Goal: Task Accomplishment & Management: Use online tool/utility

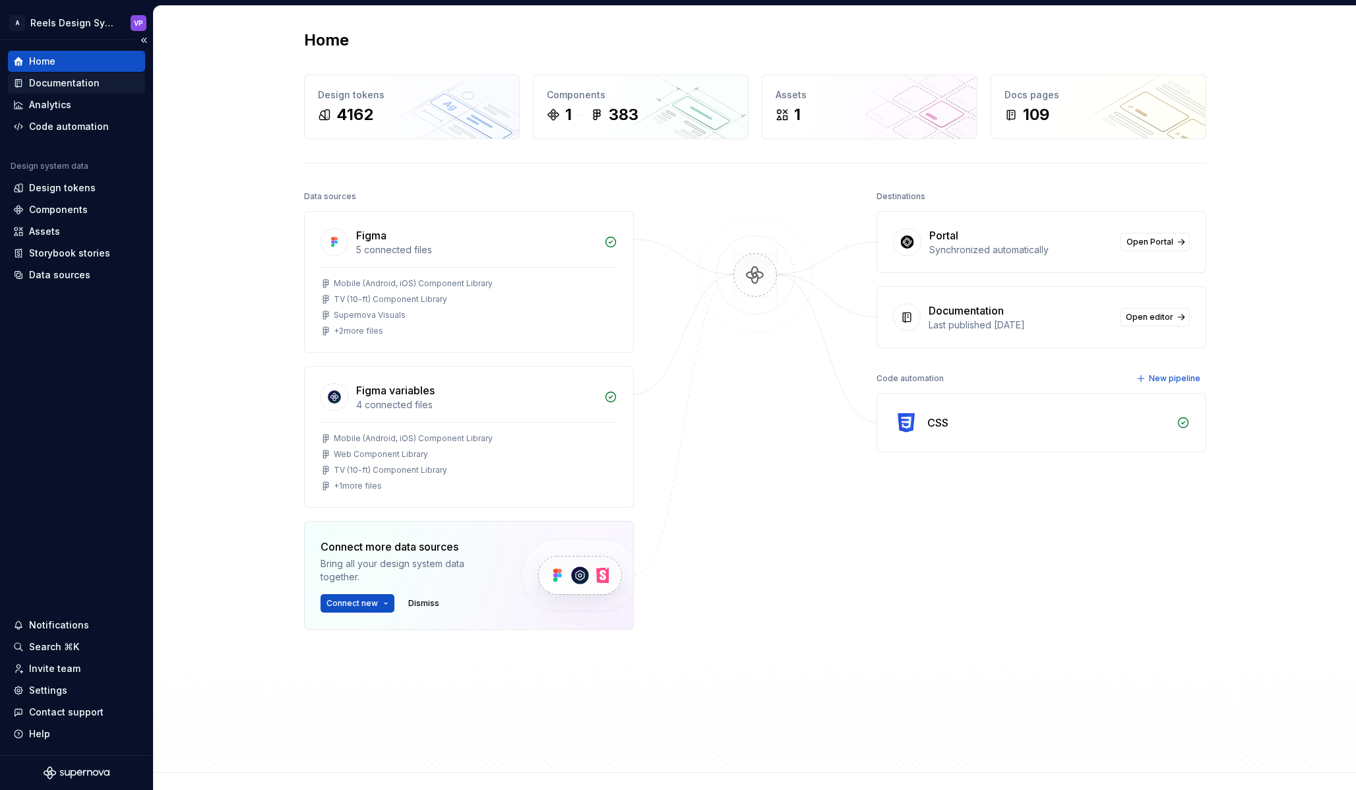
click at [87, 81] on div "Documentation" at bounding box center [64, 83] width 71 height 13
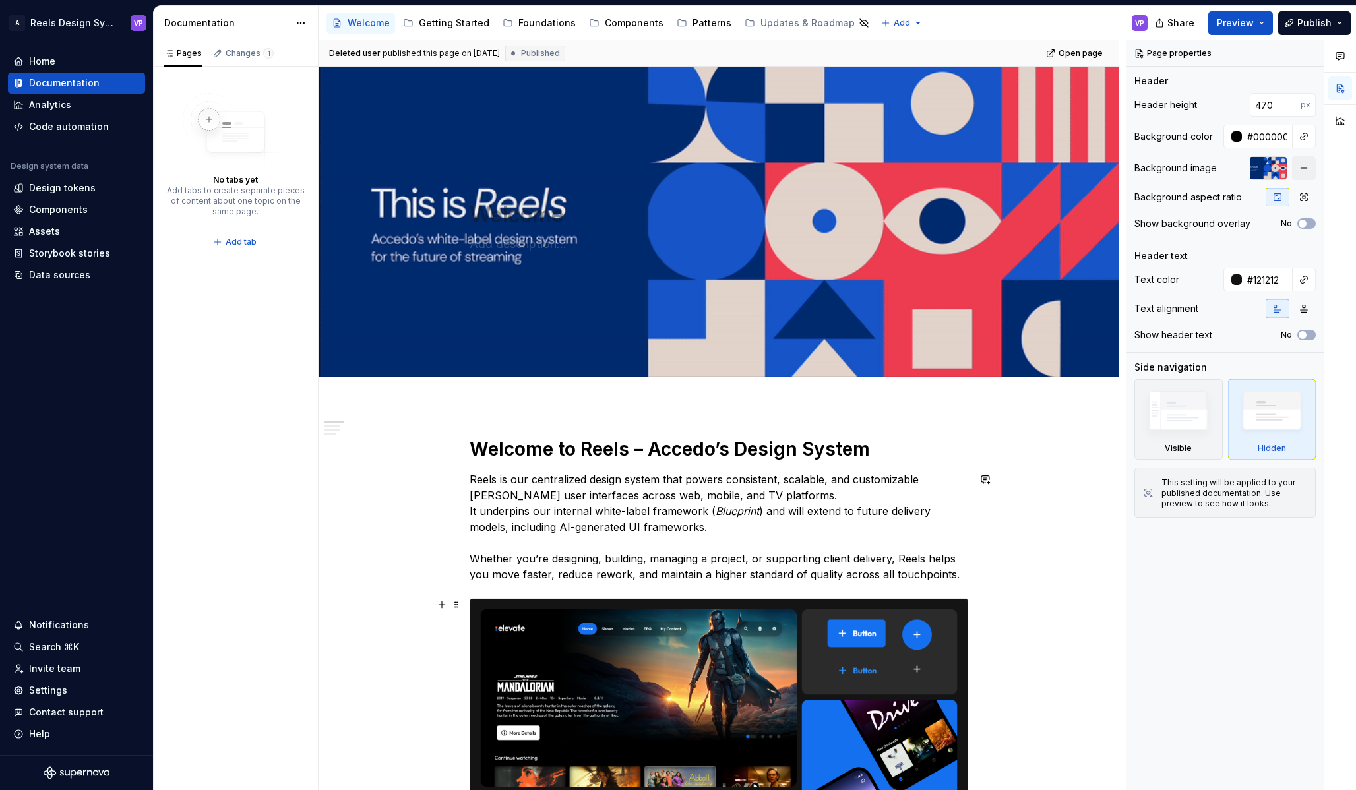
scroll to position [412, 0]
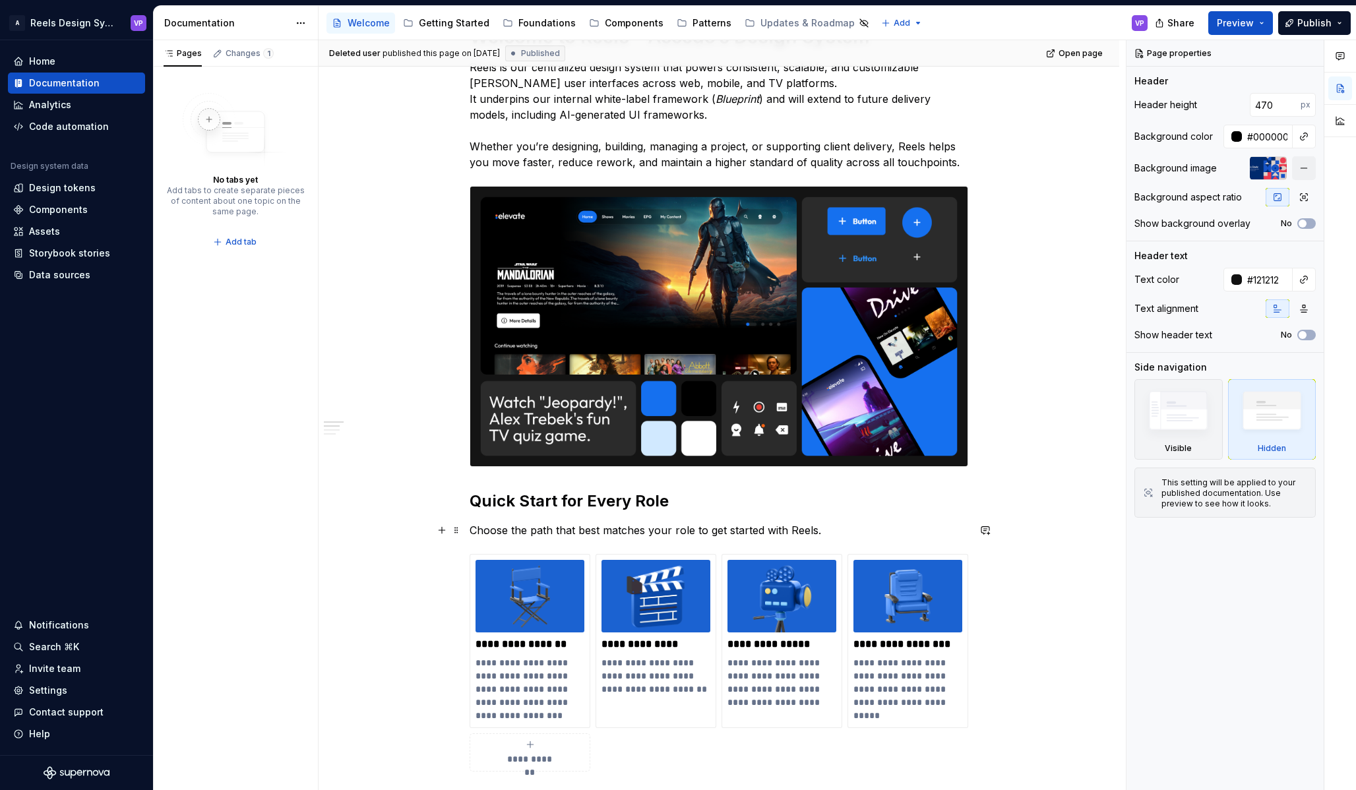
click at [835, 530] on p "Choose the path that best matches your role to get started with Reels." at bounding box center [719, 530] width 499 height 16
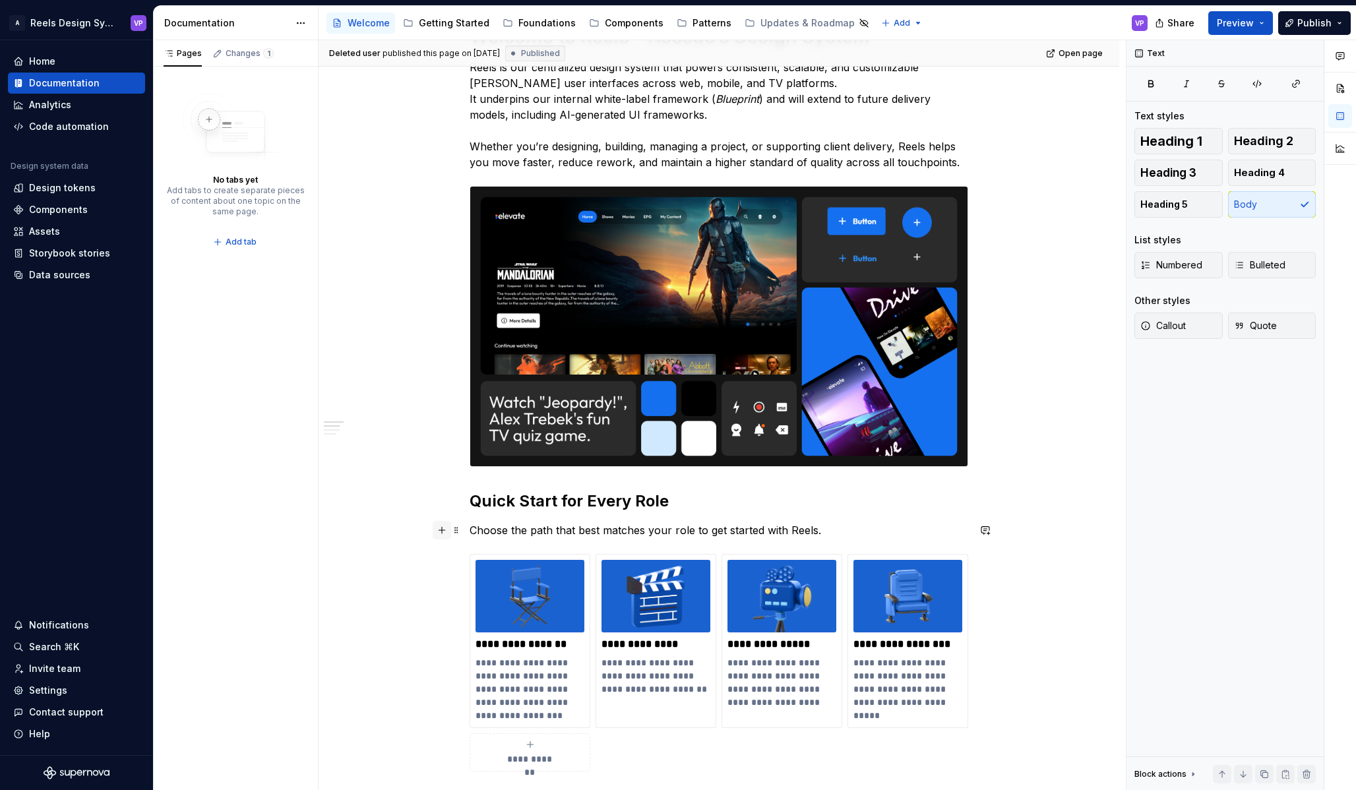
click at [443, 532] on button "button" at bounding box center [442, 530] width 18 height 18
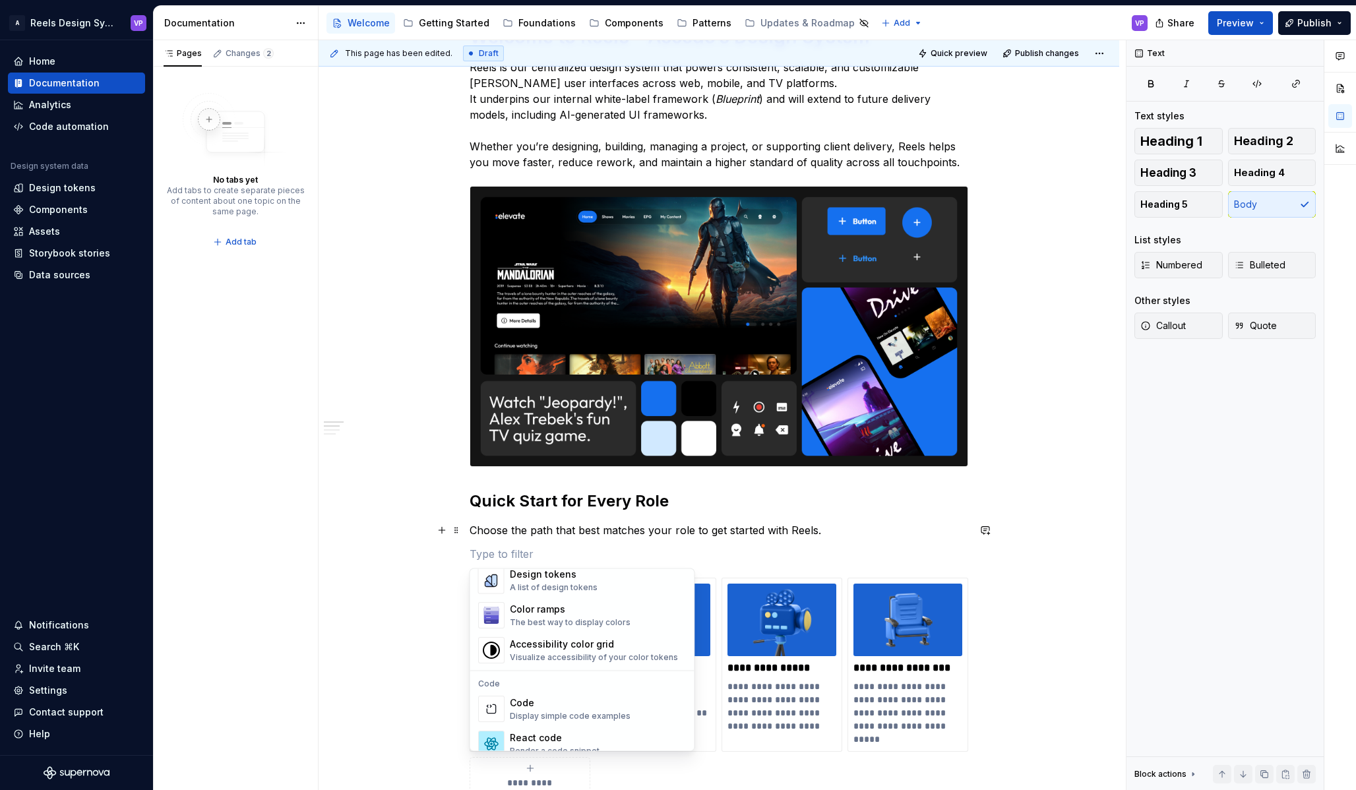
scroll to position [1313, 0]
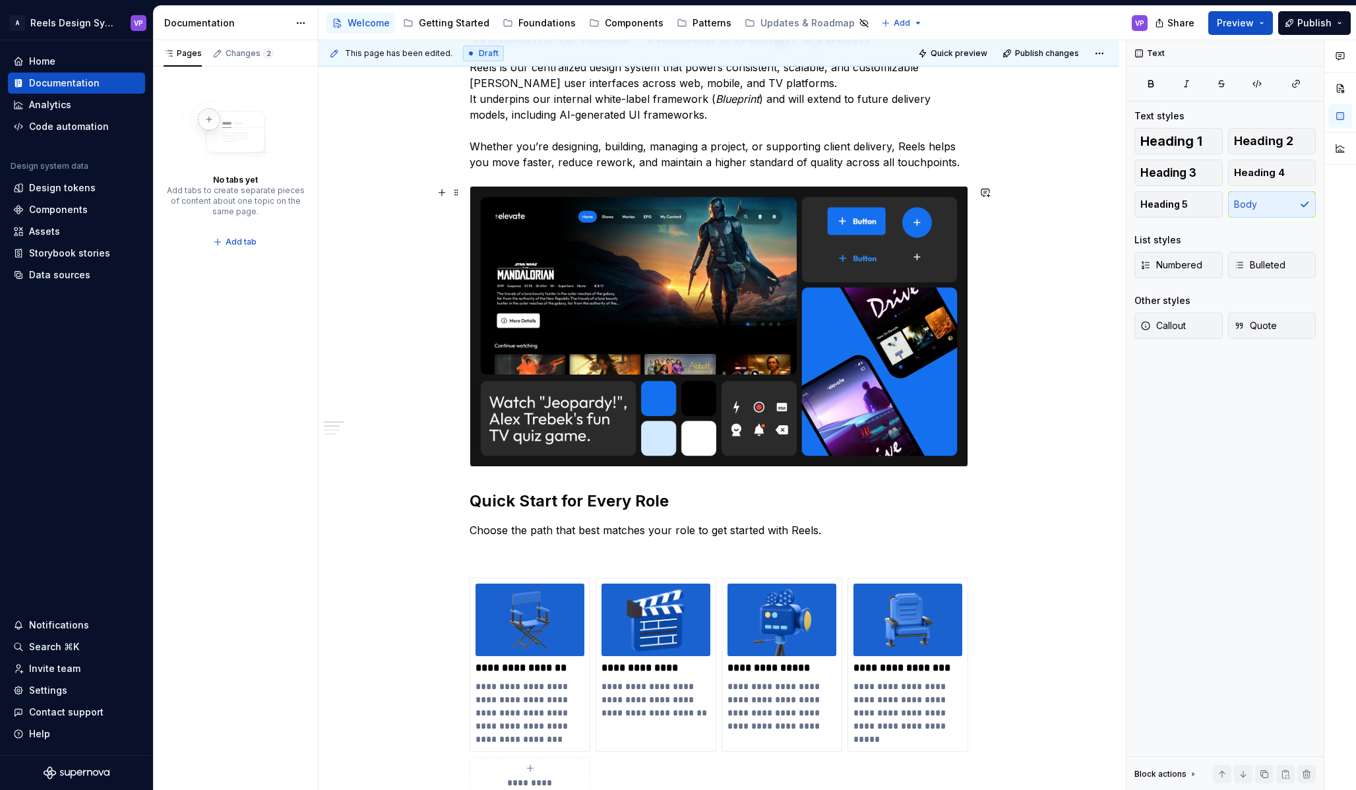
click at [417, 336] on div "**********" at bounding box center [719, 779] width 801 height 1572
click at [457, 22] on div "Getting Started" at bounding box center [454, 22] width 71 height 13
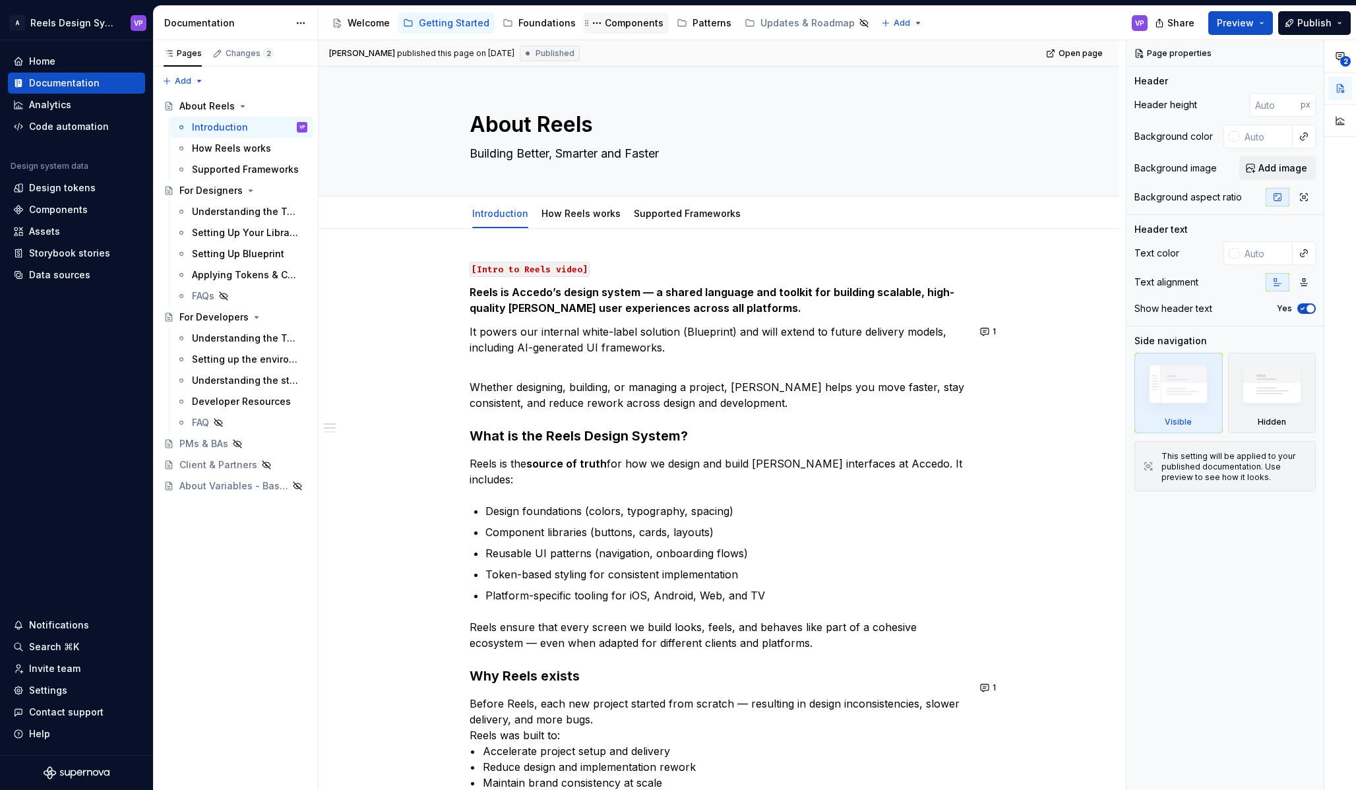
click at [619, 20] on div "Components" at bounding box center [634, 22] width 59 height 13
click at [628, 16] on div "Components" at bounding box center [634, 22] width 59 height 13
click at [628, 29] on div "Components" at bounding box center [634, 22] width 59 height 13
click at [524, 18] on div "Foundations" at bounding box center [546, 22] width 57 height 13
click at [79, 59] on div "Home" at bounding box center [76, 61] width 127 height 13
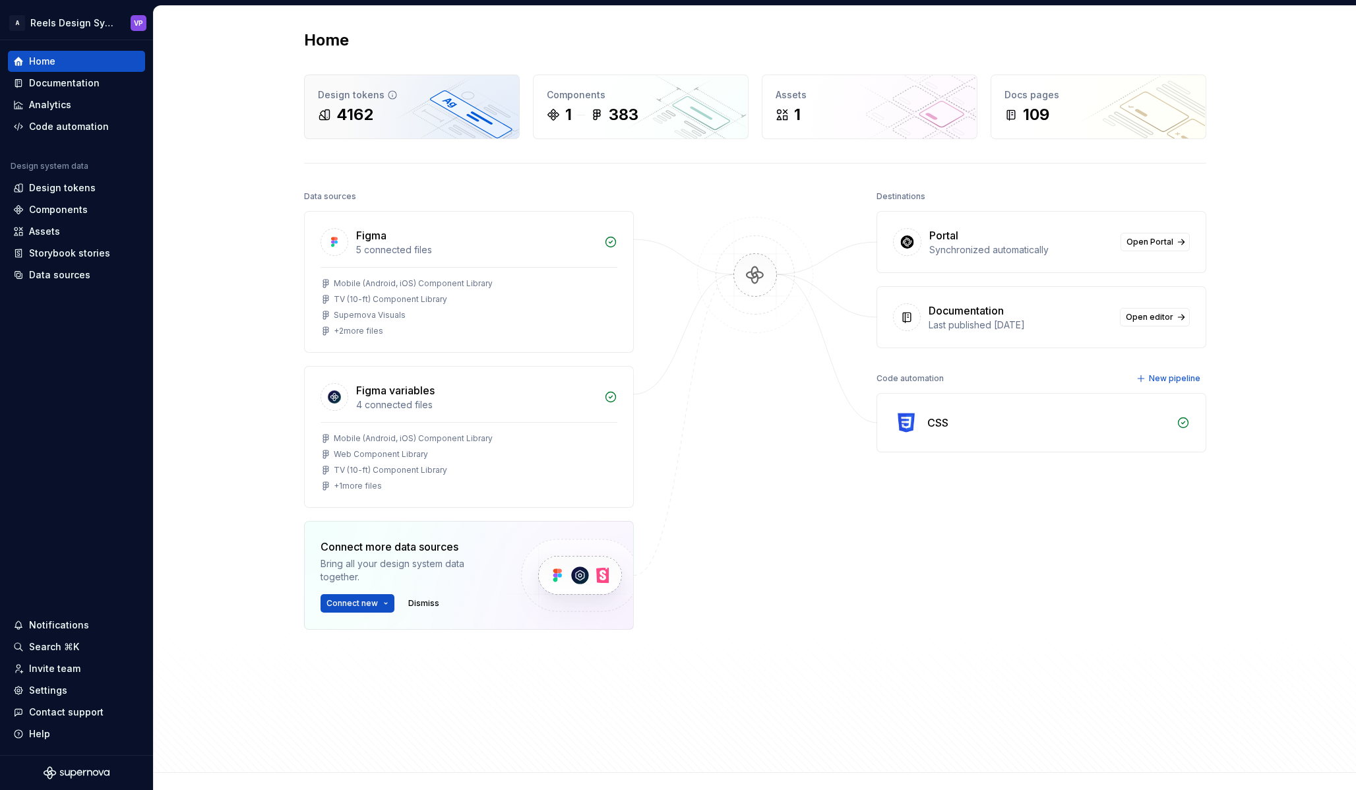
click at [428, 103] on div "Design tokens 4162" at bounding box center [412, 106] width 214 height 63
click at [387, 94] on icon at bounding box center [392, 95] width 11 height 11
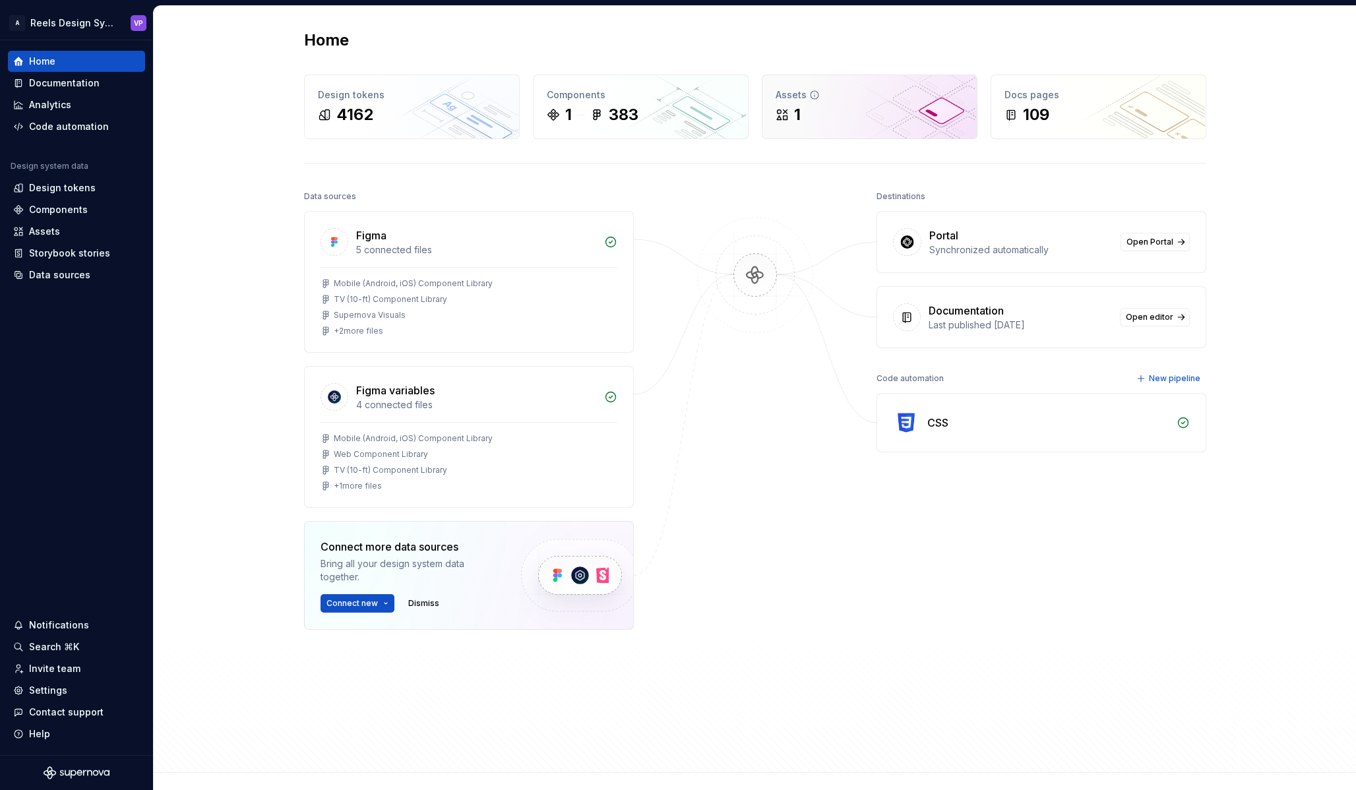
click at [777, 110] on icon at bounding box center [782, 115] width 10 height 10
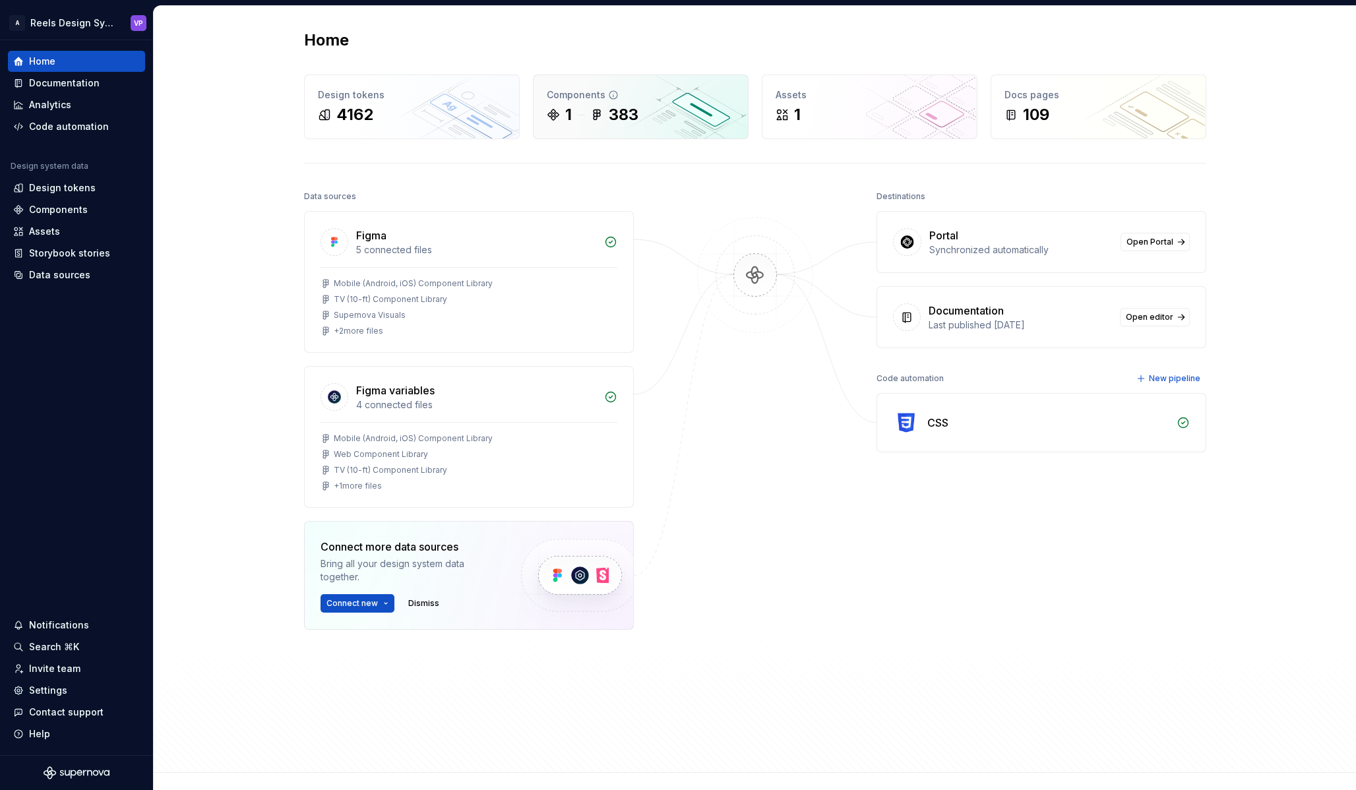
click at [668, 109] on div "1 383" at bounding box center [641, 114] width 188 height 21
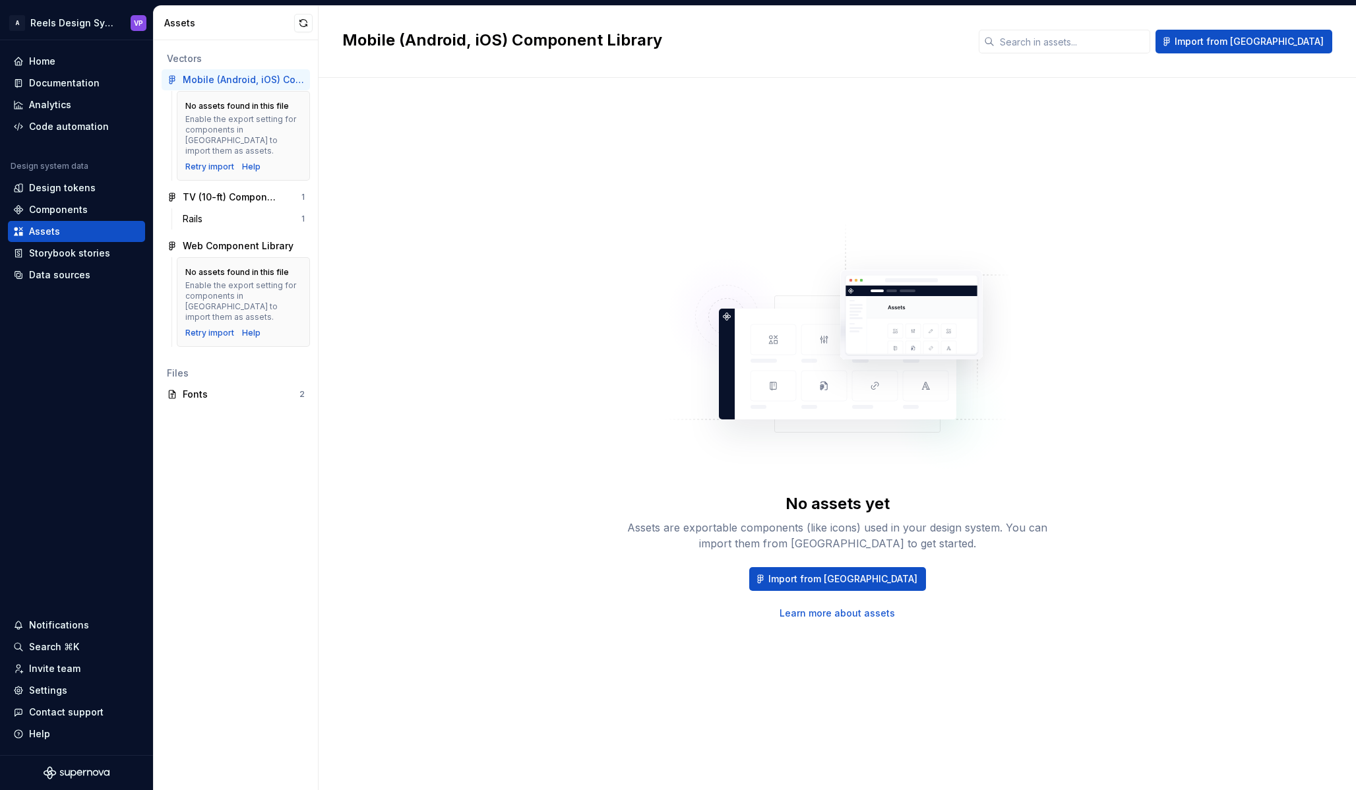
click at [243, 280] on div "Enable the export setting for components in [GEOGRAPHIC_DATA] to import them as…" at bounding box center [243, 301] width 116 height 42
click at [224, 280] on div "Enable the export setting for components in [GEOGRAPHIC_DATA] to import them as…" at bounding box center [243, 301] width 116 height 42
click at [68, 212] on div "Components" at bounding box center [58, 209] width 59 height 13
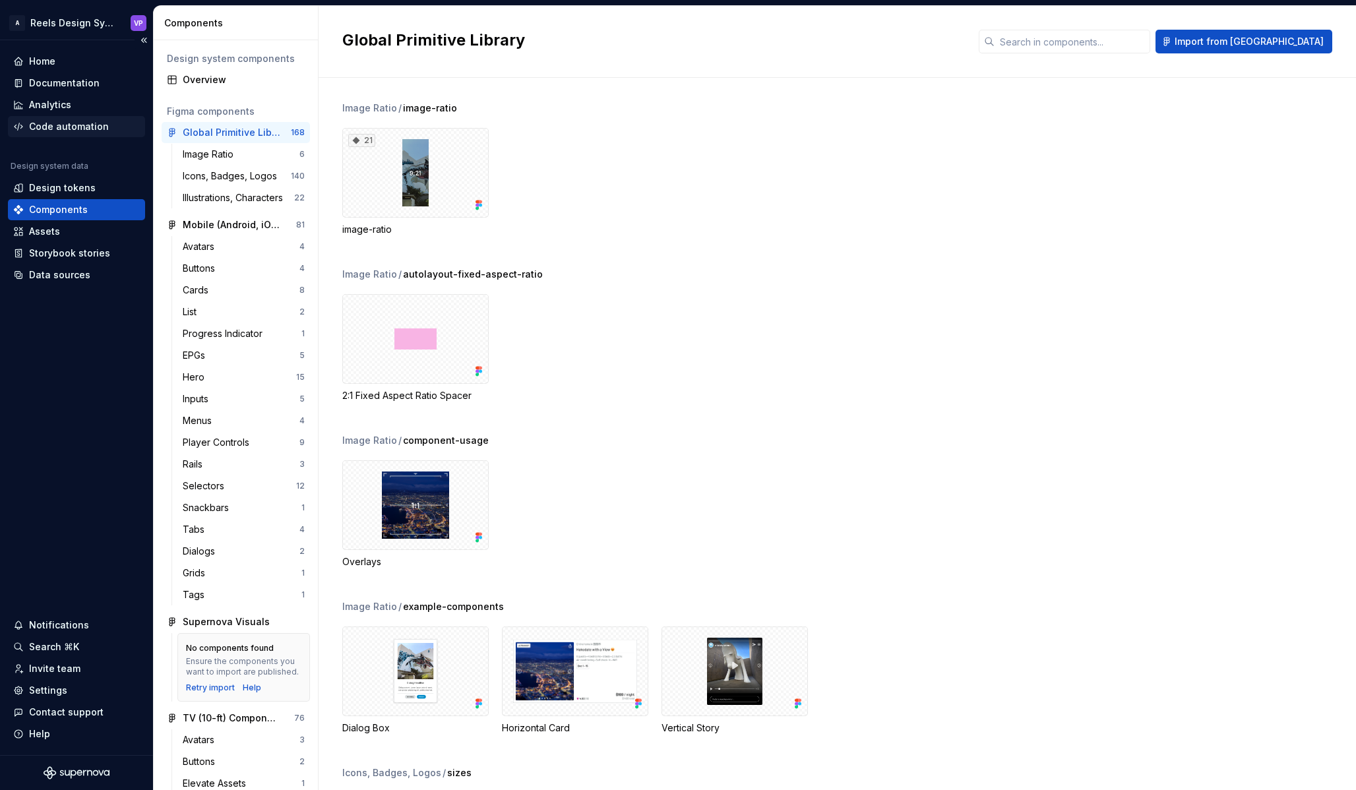
click at [87, 124] on div "Code automation" at bounding box center [69, 126] width 80 height 13
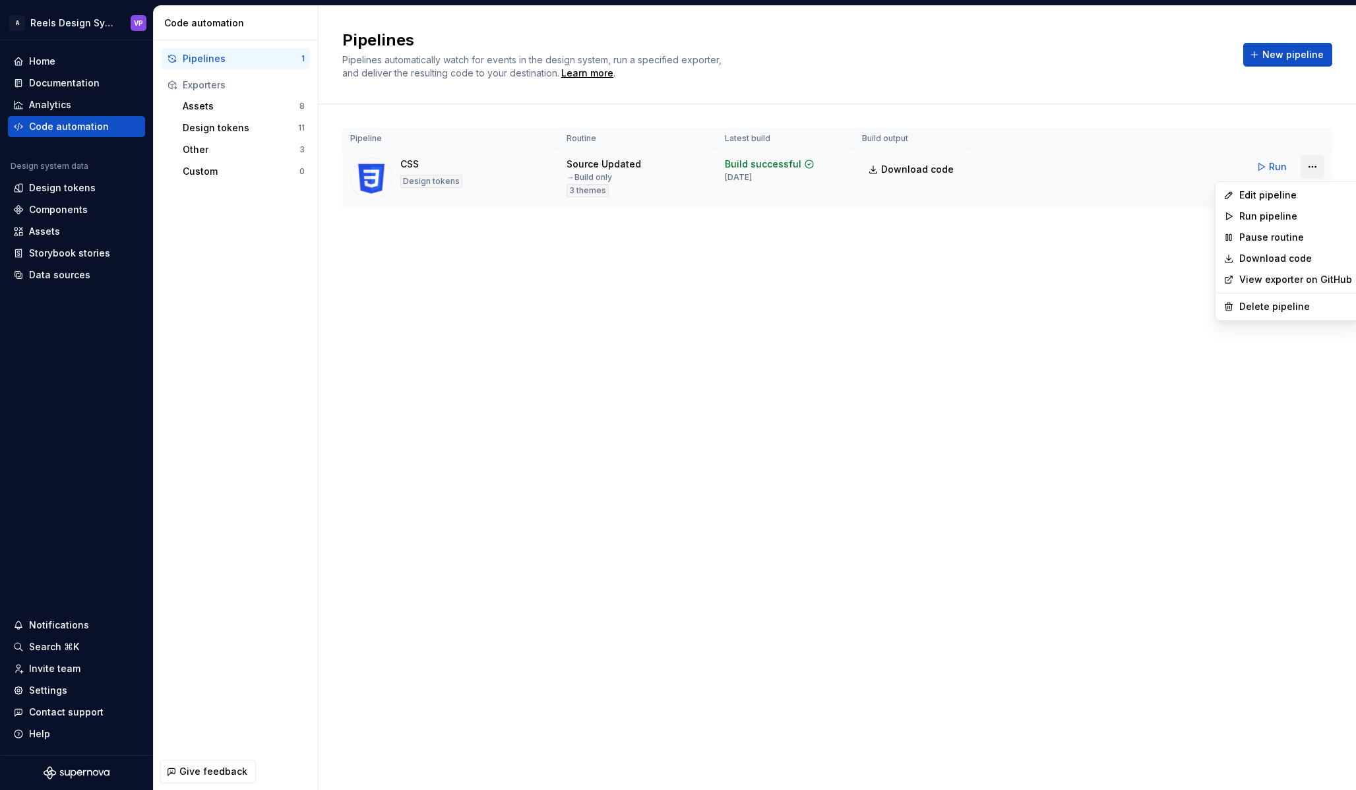
click at [1309, 166] on html "A Reels Design System VP Home Documentation Analytics Code automation Design sy…" at bounding box center [678, 395] width 1356 height 790
click at [1273, 166] on span "Run" at bounding box center [1278, 166] width 18 height 13
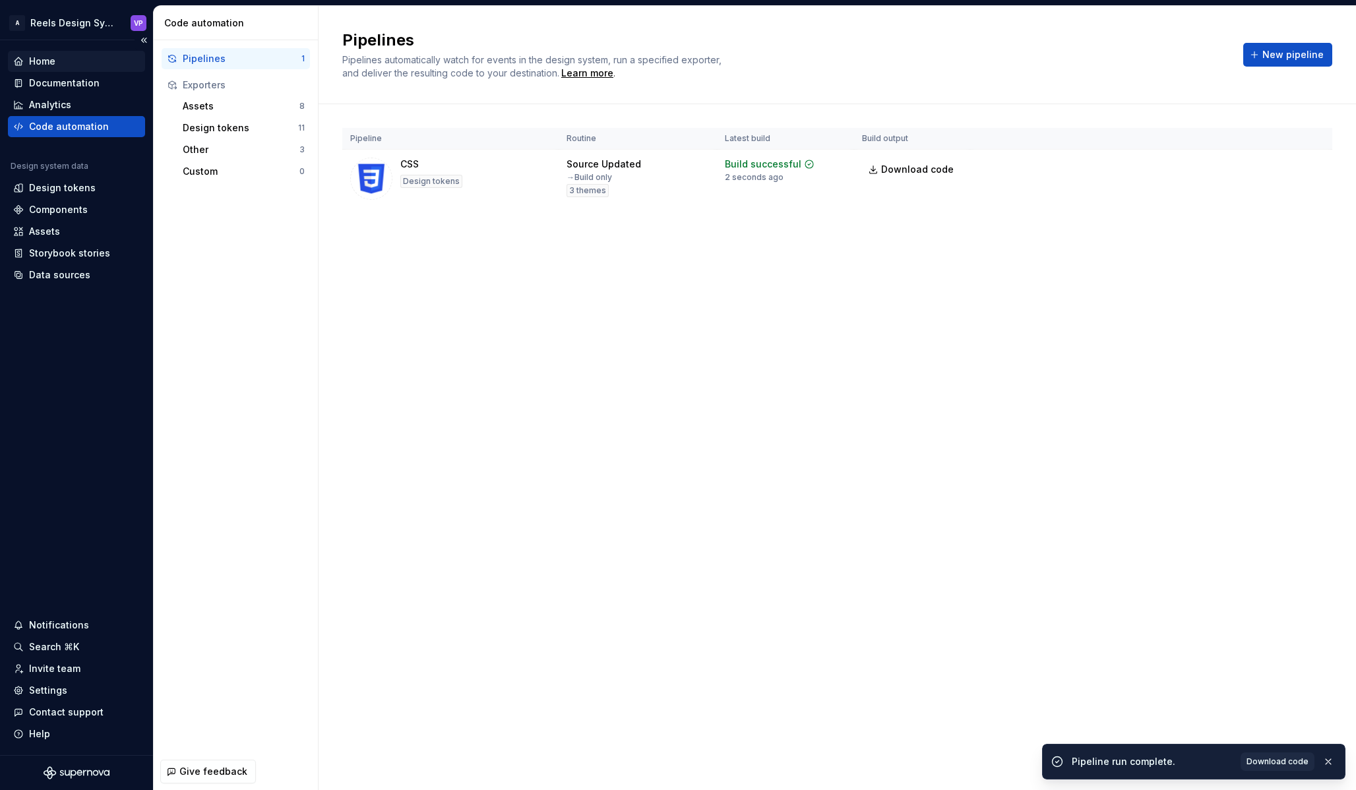
click at [59, 63] on div "Home" at bounding box center [76, 61] width 127 height 13
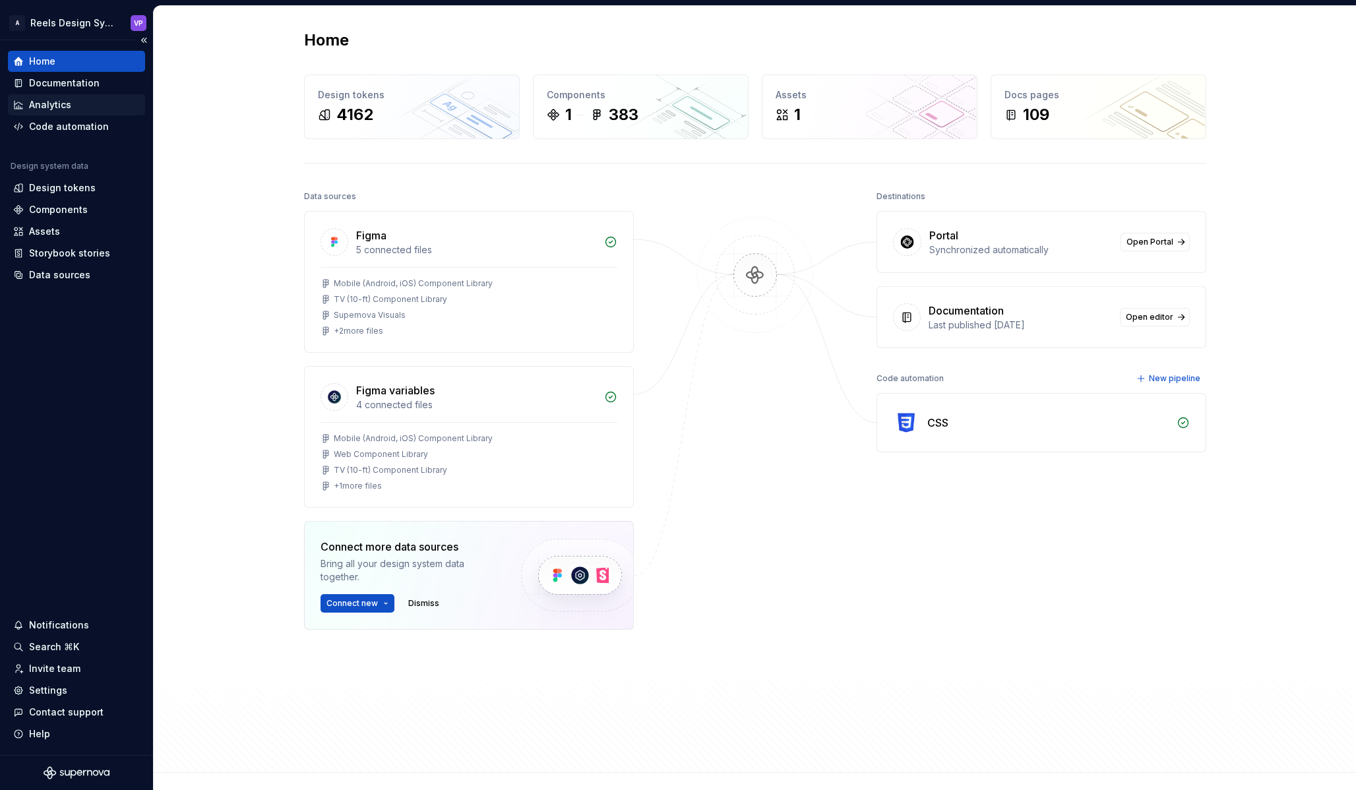
click at [63, 102] on div "Analytics" at bounding box center [50, 104] width 42 height 13
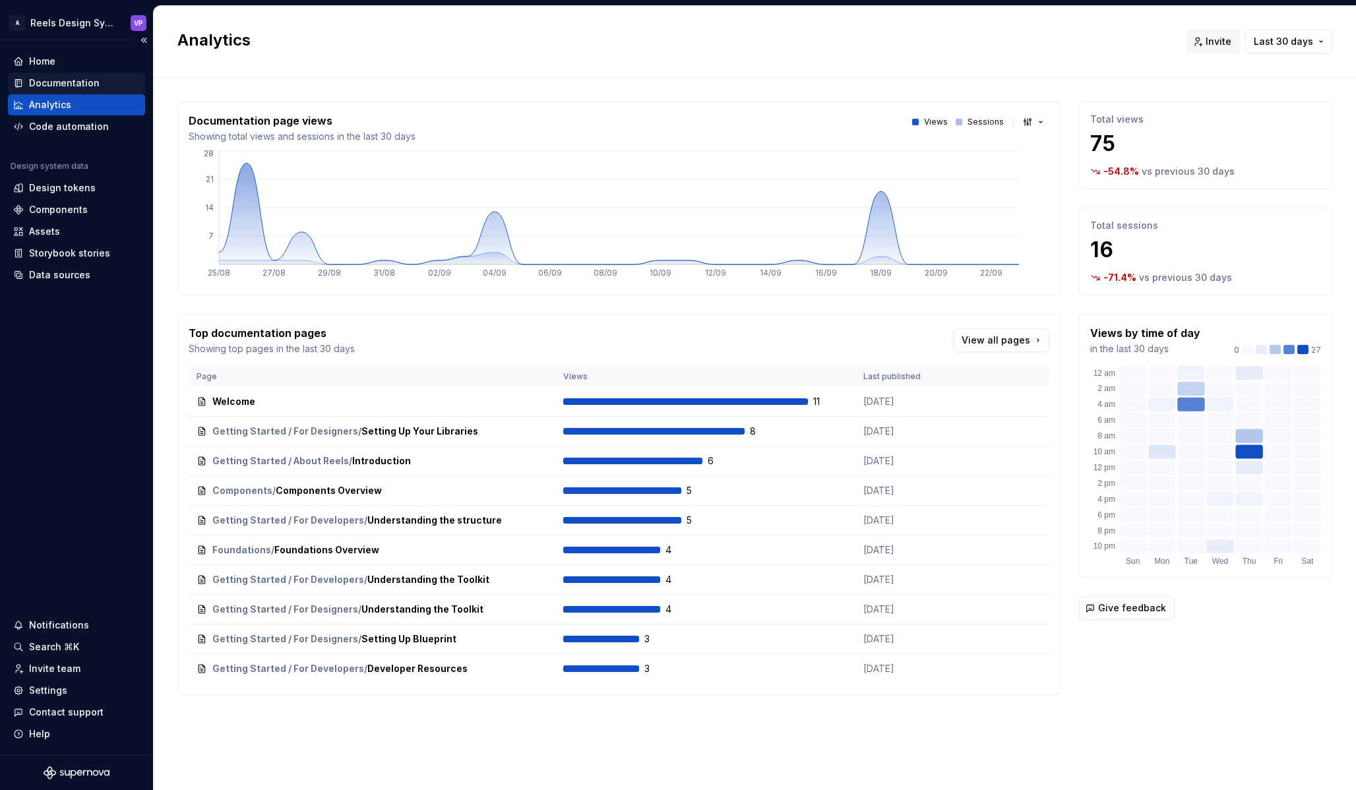
click at [73, 80] on div "Documentation" at bounding box center [64, 83] width 71 height 13
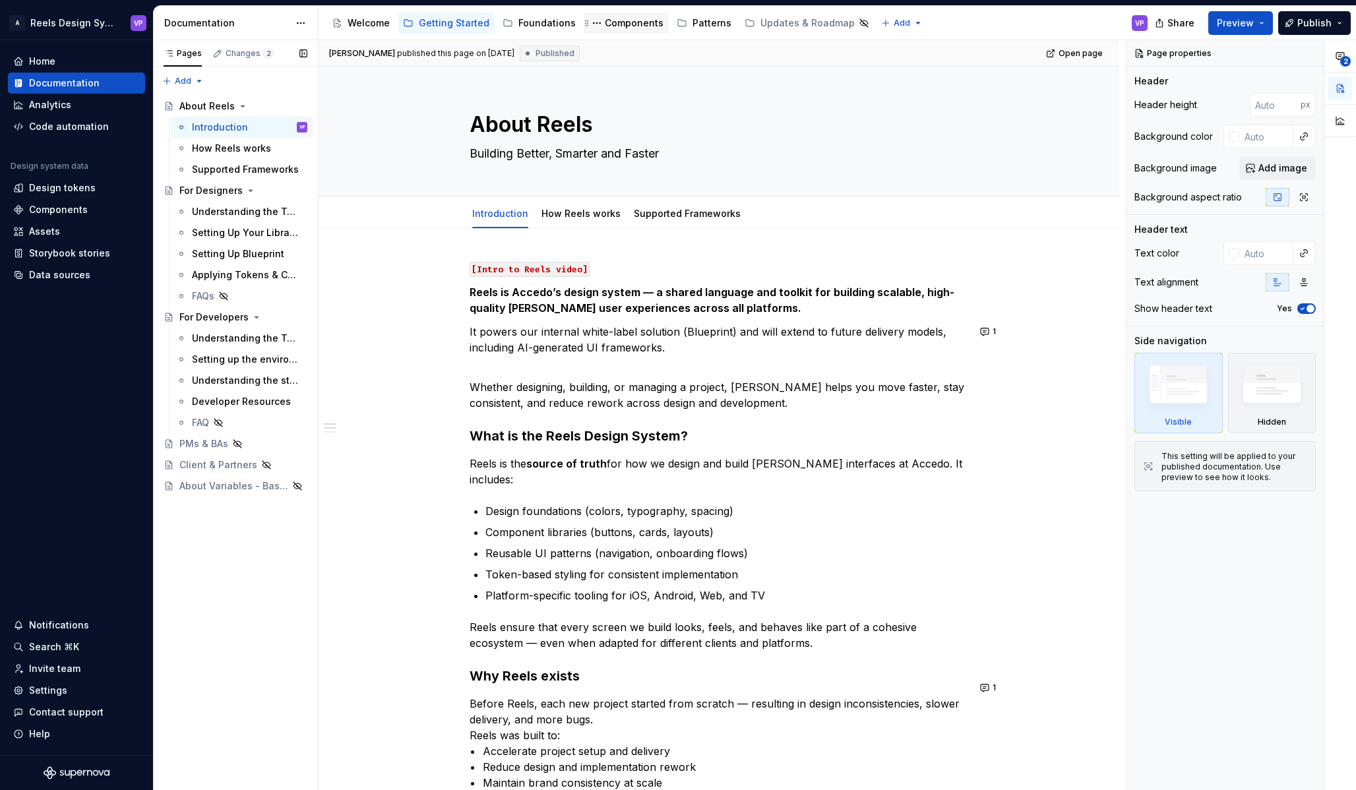
click at [618, 22] on div "Components" at bounding box center [634, 22] width 59 height 13
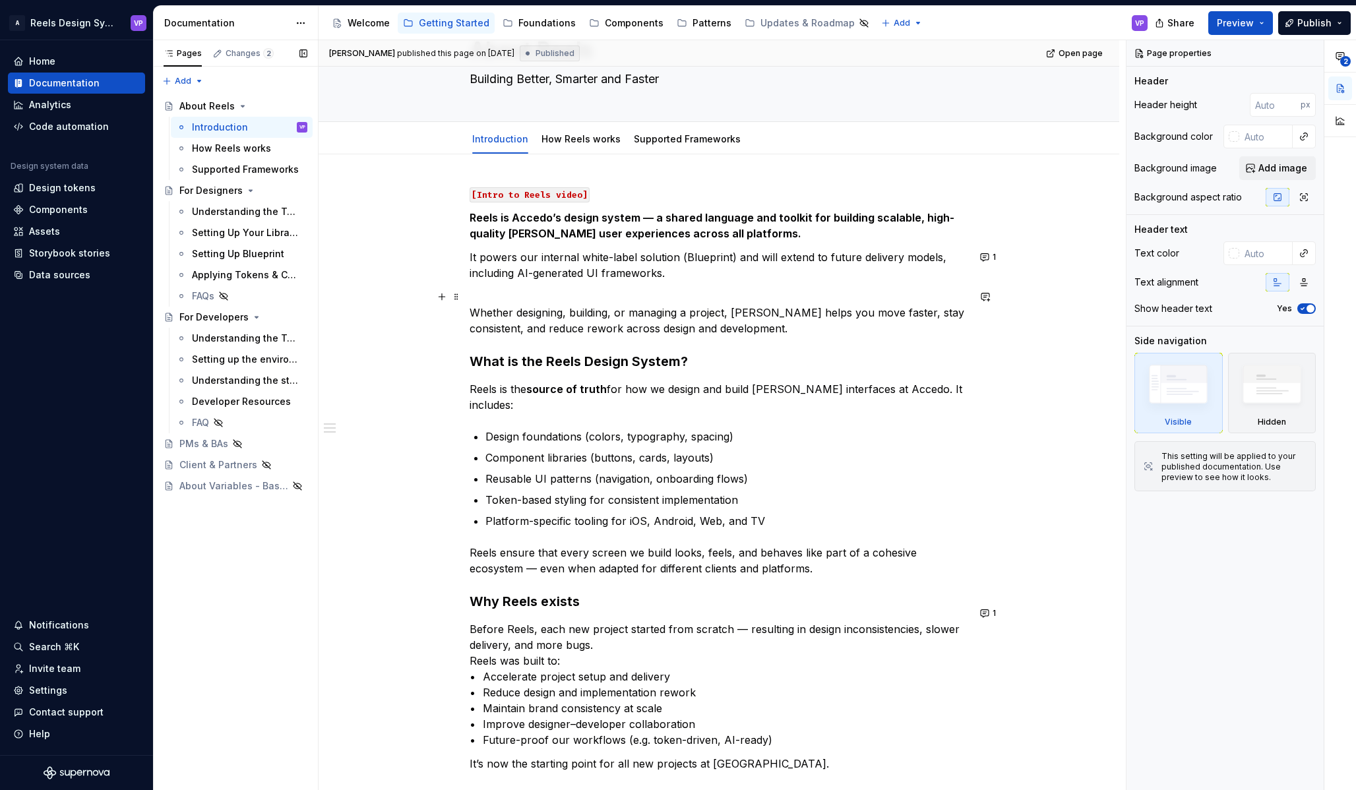
scroll to position [87, 0]
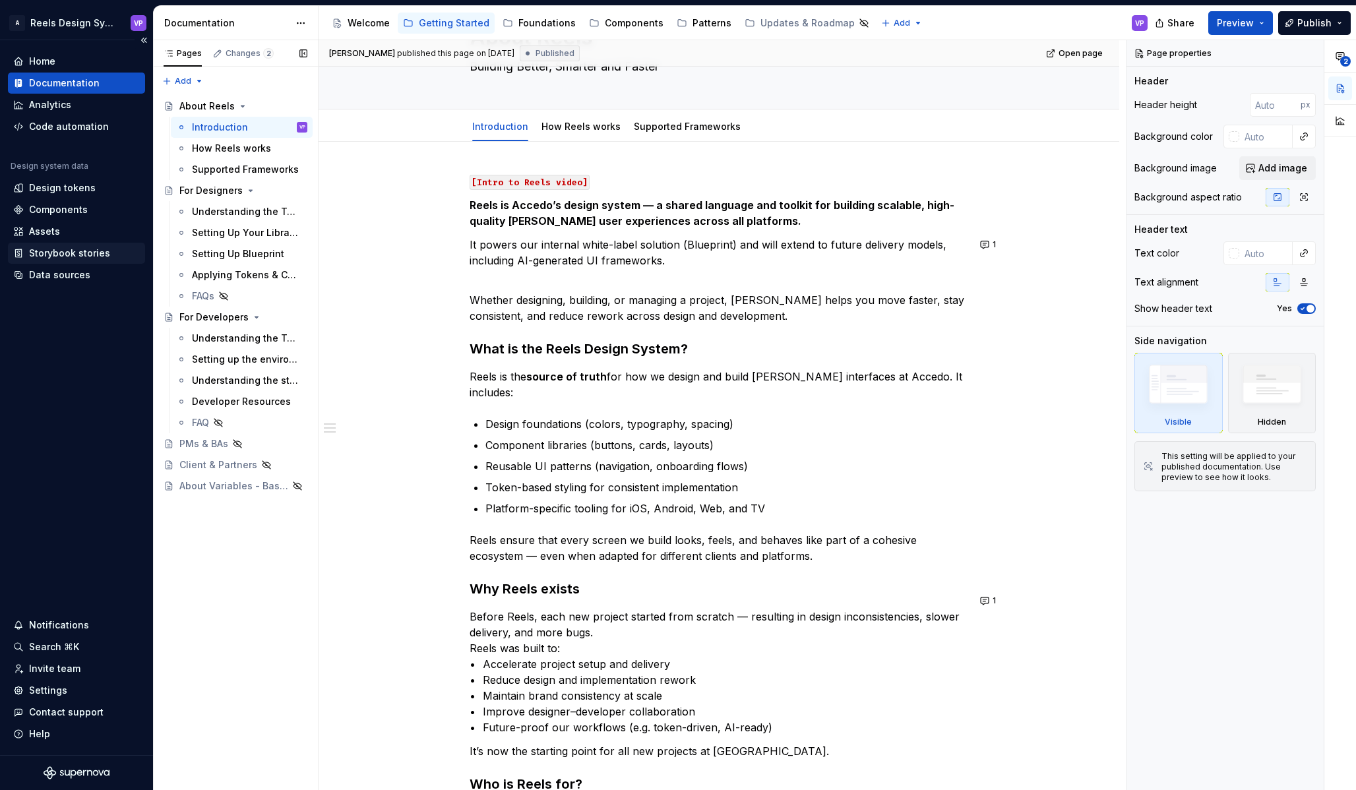
click at [88, 255] on div "Storybook stories" at bounding box center [69, 253] width 81 height 13
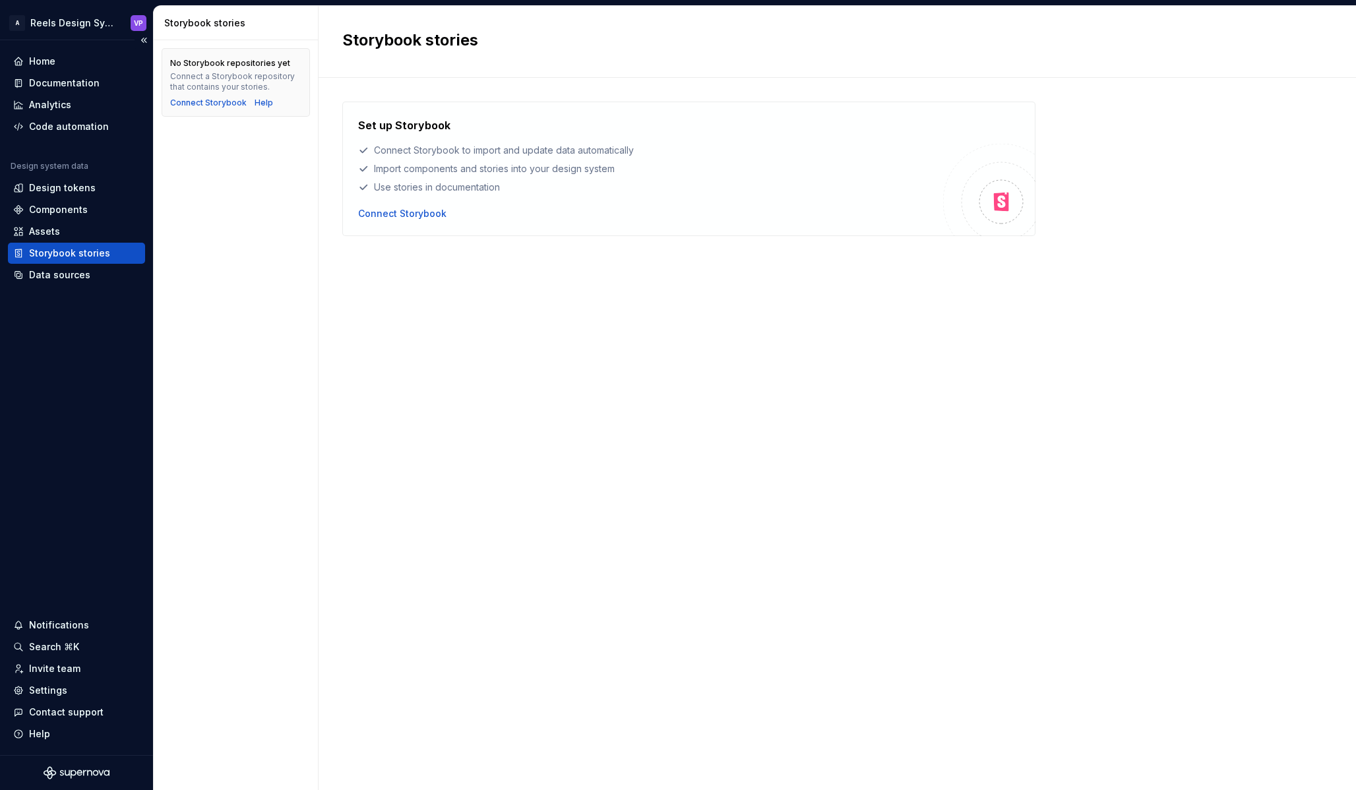
click at [73, 434] on div "Home Documentation Analytics Code automation Design system data Design tokens C…" at bounding box center [76, 397] width 153 height 715
click at [74, 434] on div "Home Documentation Analytics Code automation Design system data Design tokens C…" at bounding box center [76, 397] width 153 height 715
click at [76, 433] on div "Home Documentation Analytics Code automation Design system data Design tokens C…" at bounding box center [76, 397] width 153 height 715
click at [75, 277] on div "Data sources" at bounding box center [59, 274] width 61 height 13
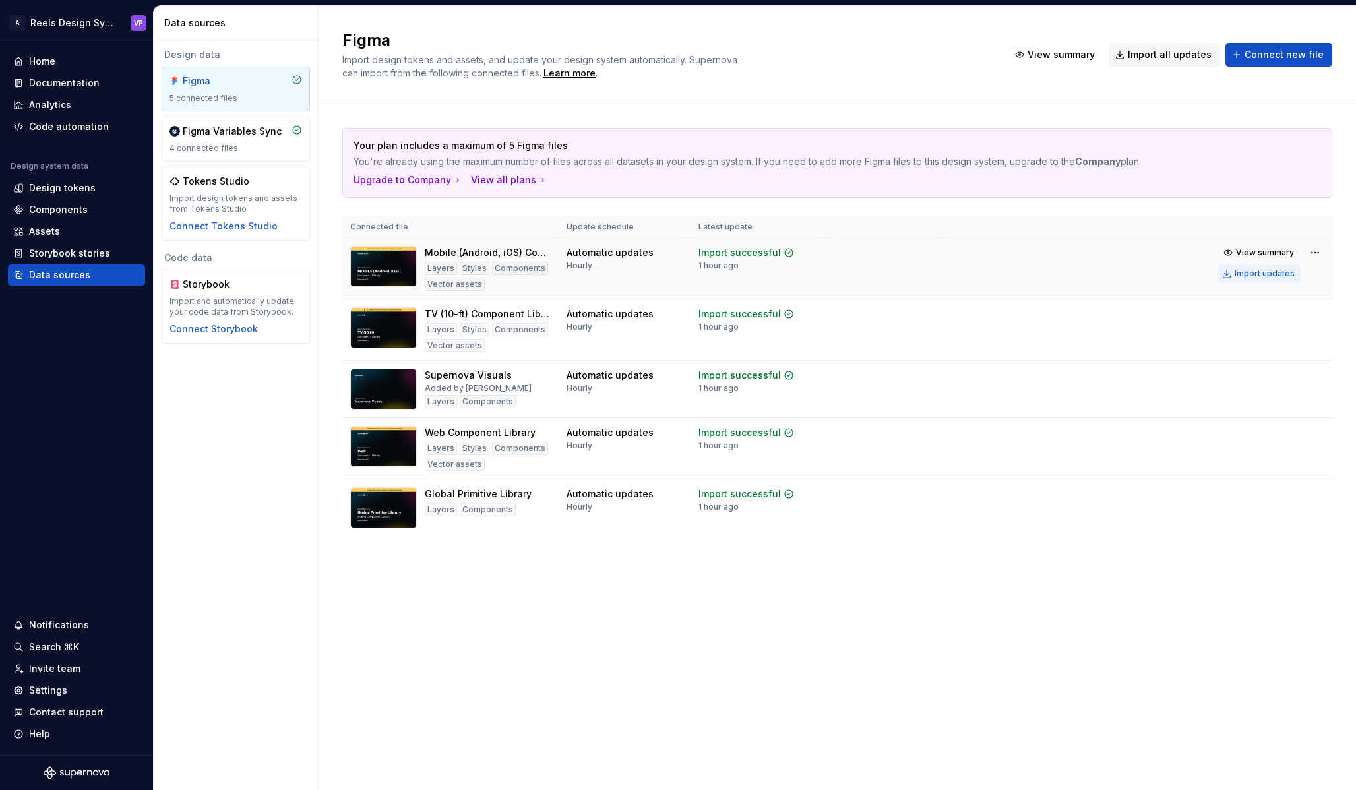
click at [1277, 274] on div "Import updates" at bounding box center [1265, 273] width 60 height 11
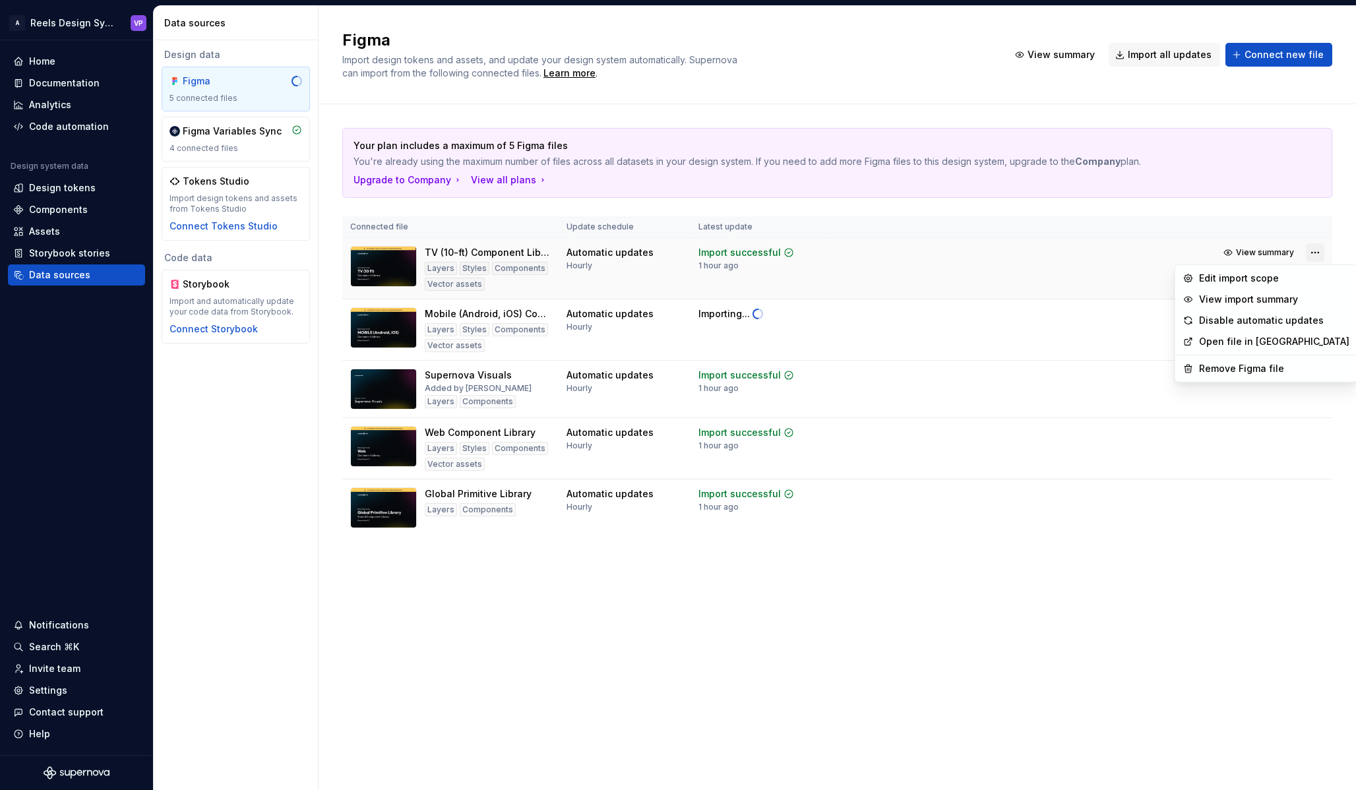
click at [1315, 252] on html "A Reels Design System VP Home Documentation Analytics Code automation Design sy…" at bounding box center [678, 395] width 1356 height 790
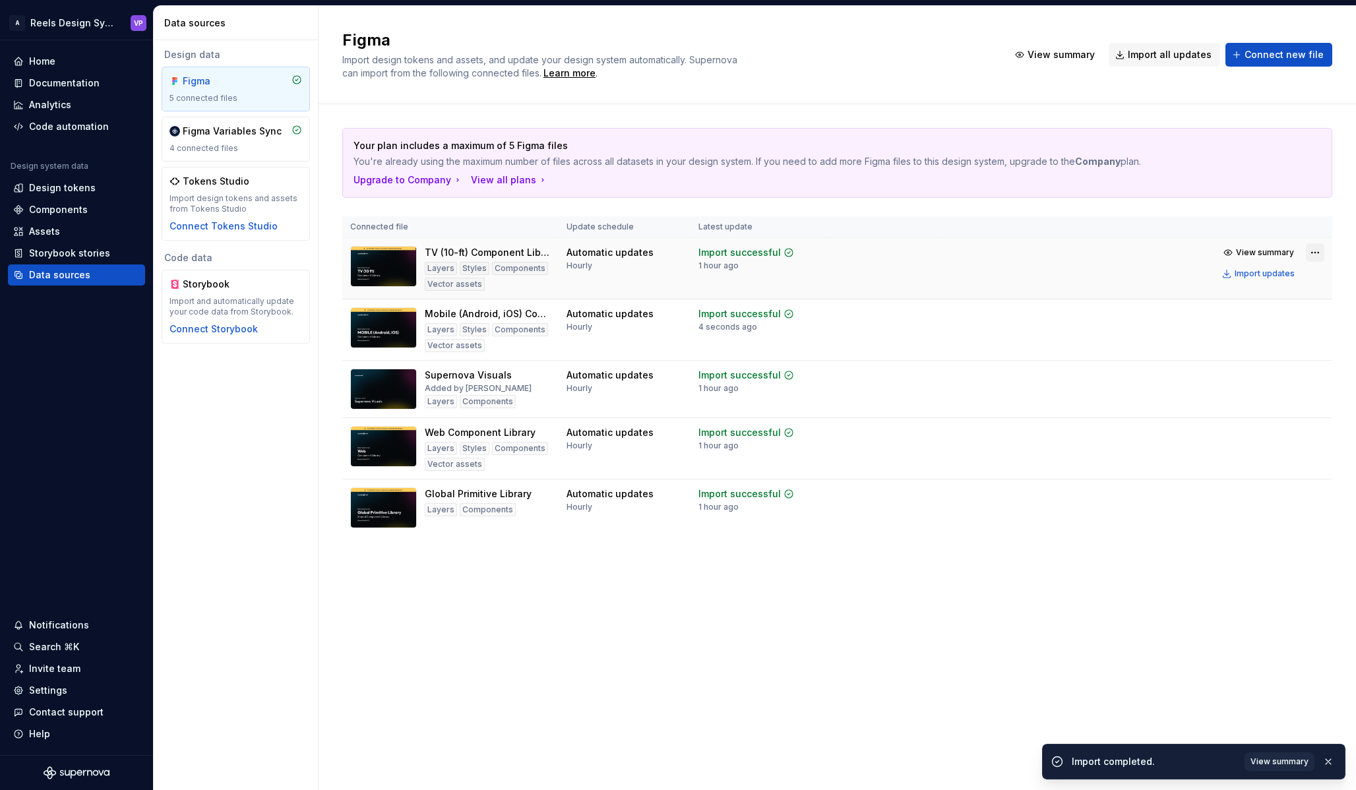
click at [1315, 252] on html "A Reels Design System VP Home Documentation Analytics Code automation Design sy…" at bounding box center [678, 395] width 1356 height 790
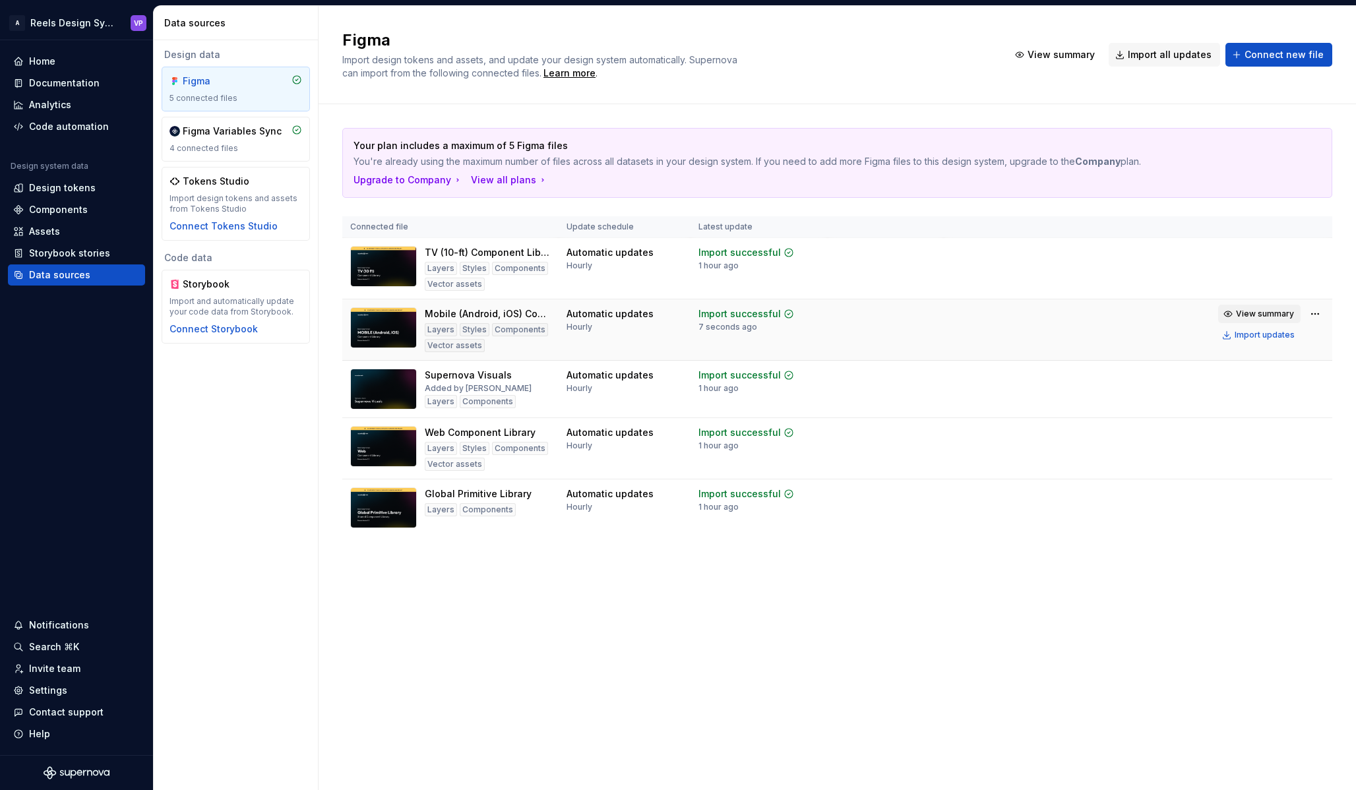
click at [1265, 313] on span "View summary" at bounding box center [1265, 314] width 58 height 11
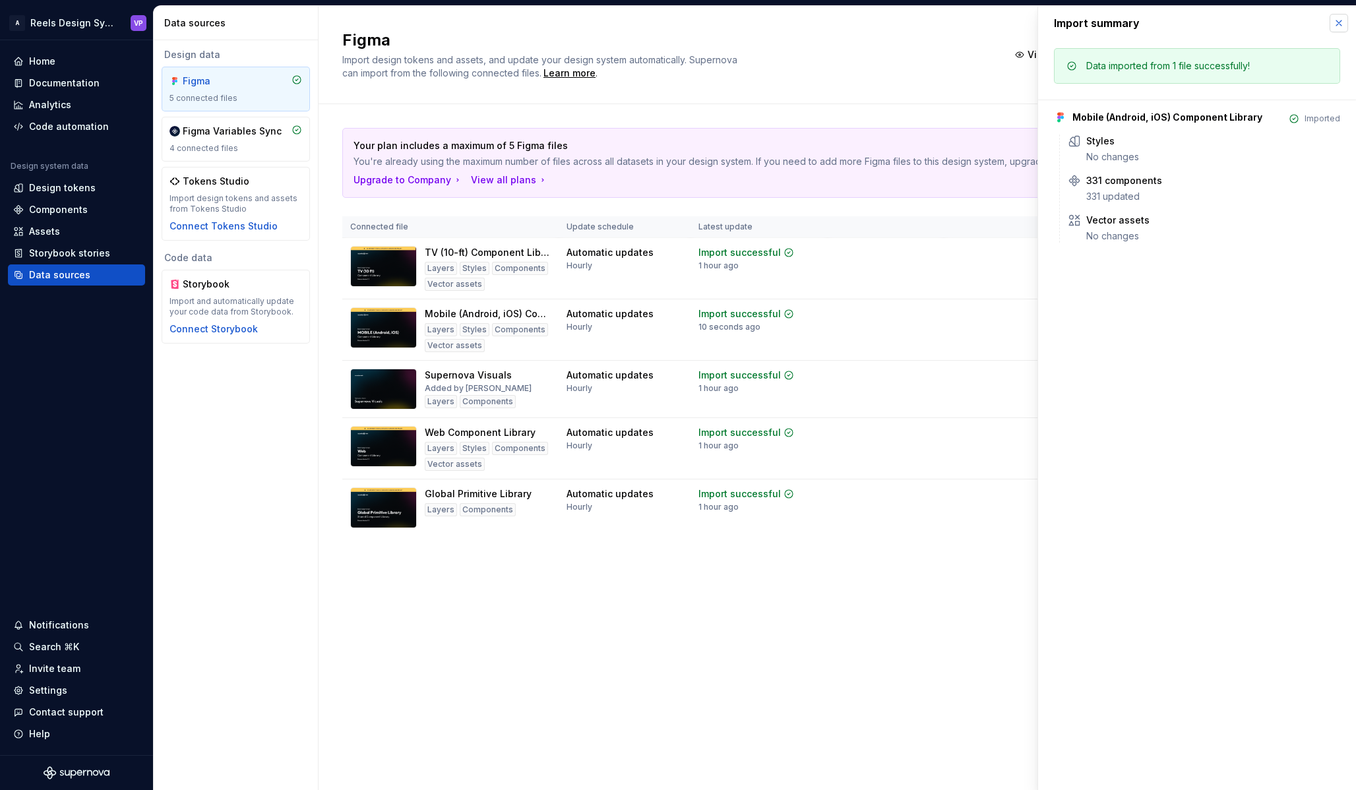
click at [1343, 20] on button "button" at bounding box center [1339, 23] width 18 height 18
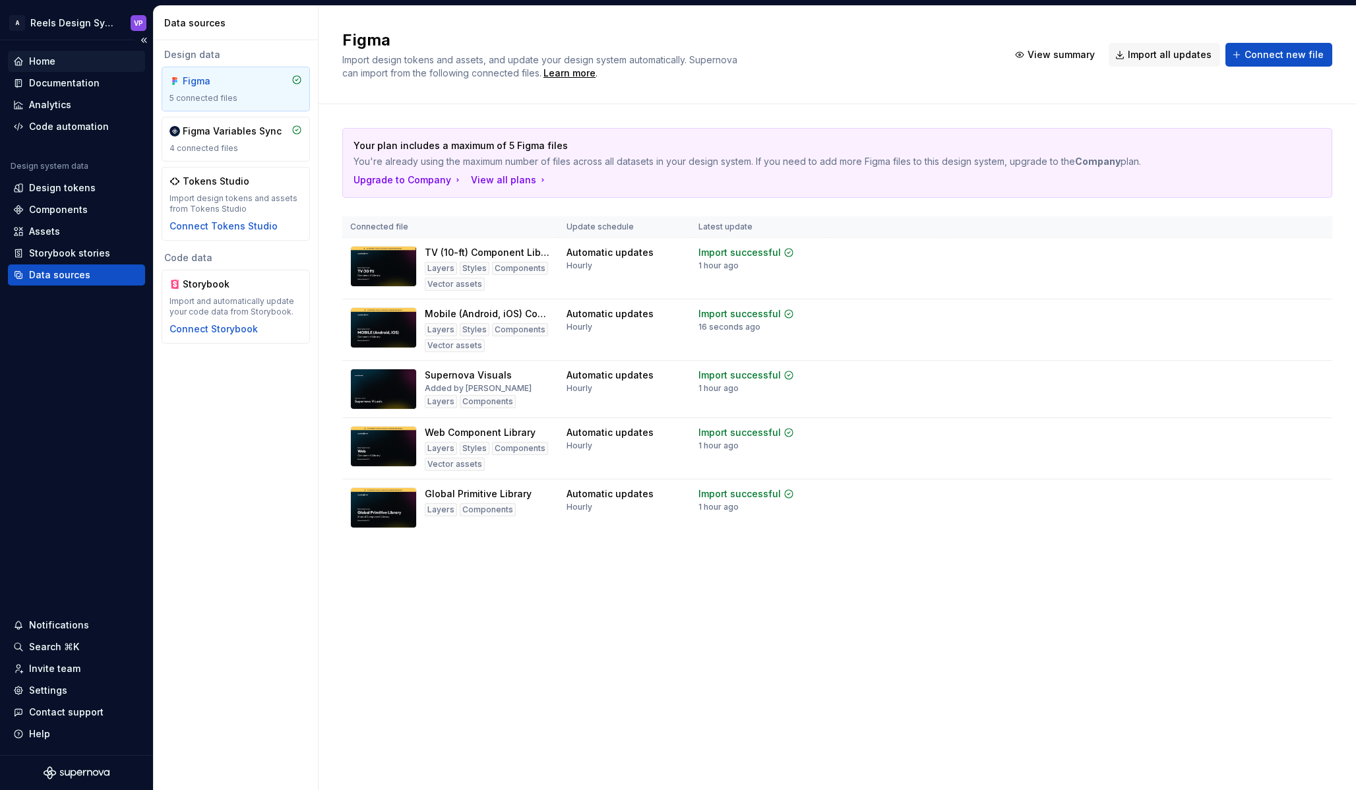
click at [44, 67] on div "Home" at bounding box center [42, 61] width 26 height 13
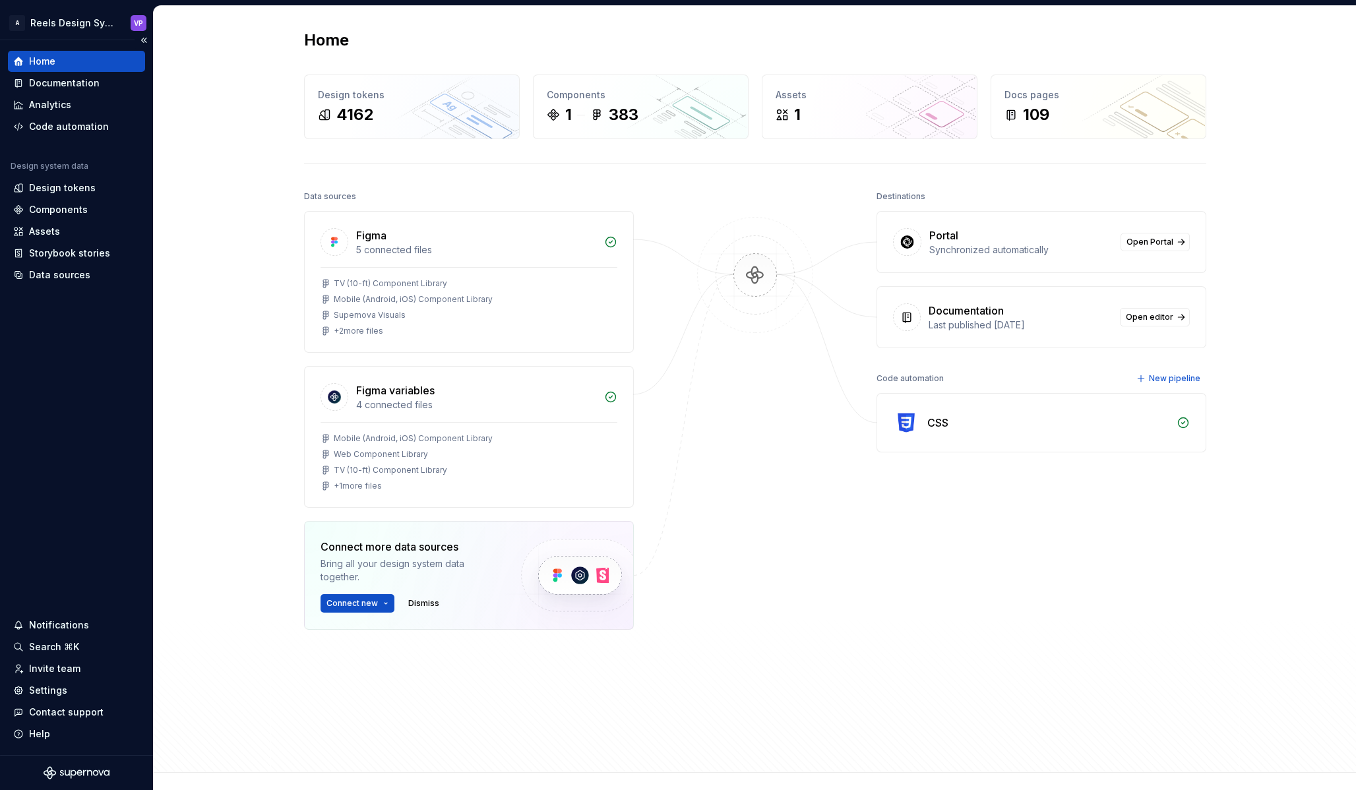
click at [79, 470] on div "Home Documentation Analytics Code automation Design system data Design tokens C…" at bounding box center [76, 397] width 153 height 715
click at [90, 82] on div "Documentation" at bounding box center [64, 83] width 71 height 13
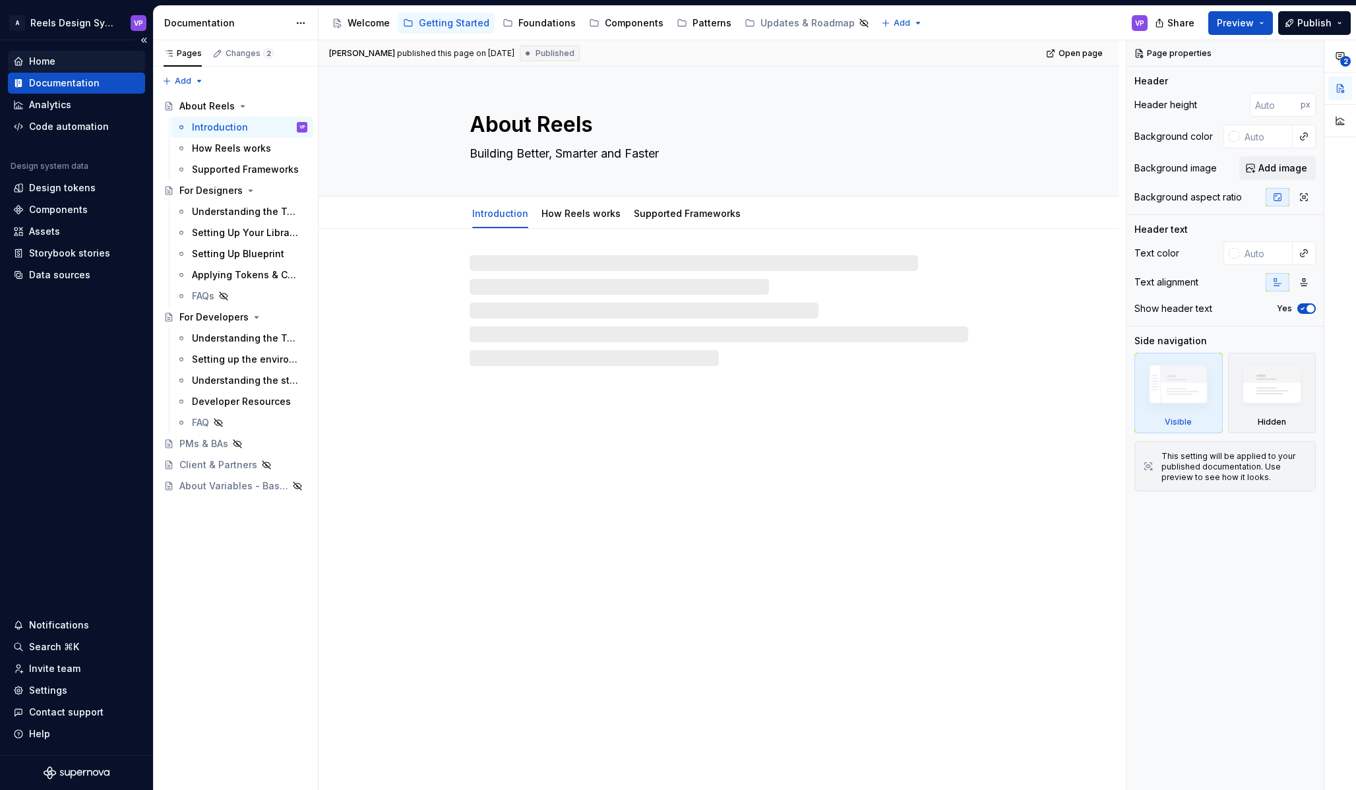
type textarea "*"
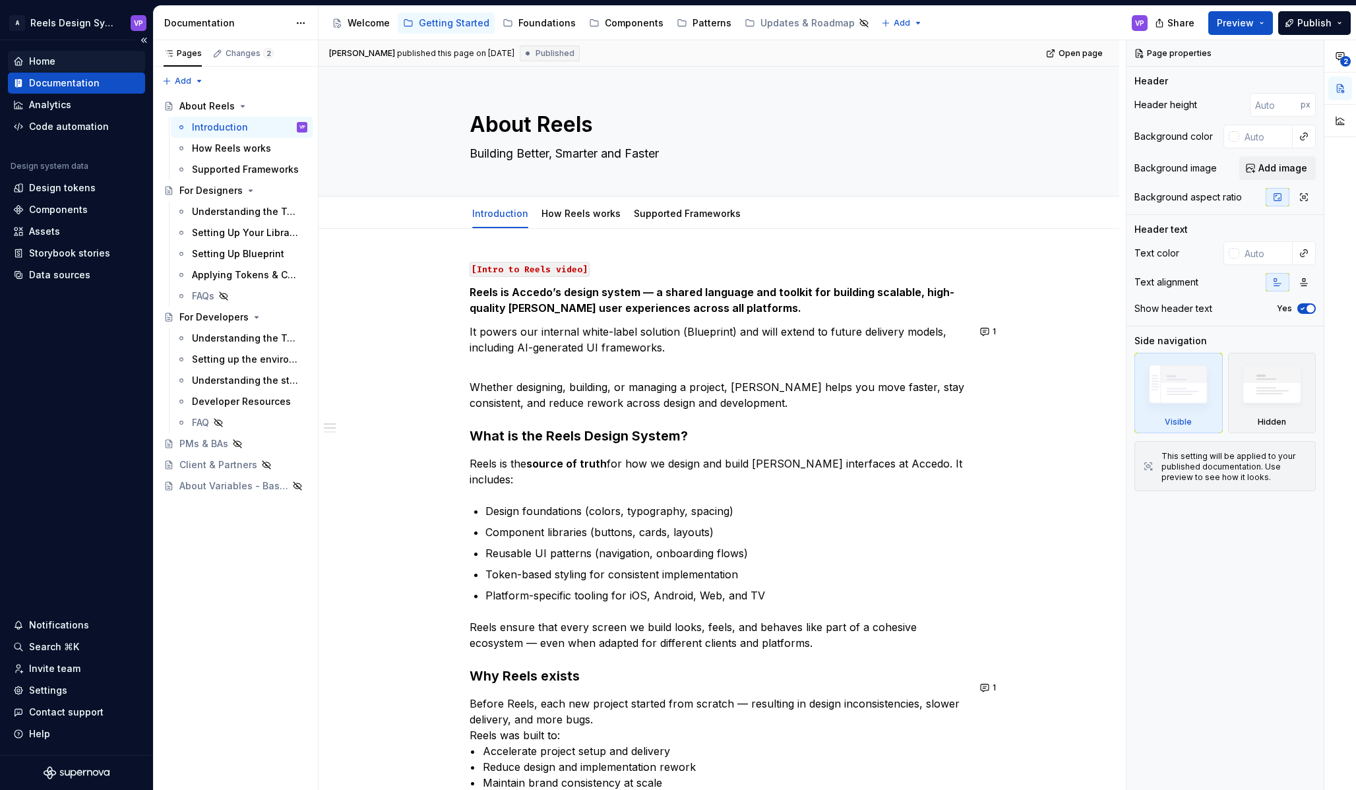
click at [76, 59] on div "Home" at bounding box center [76, 61] width 127 height 13
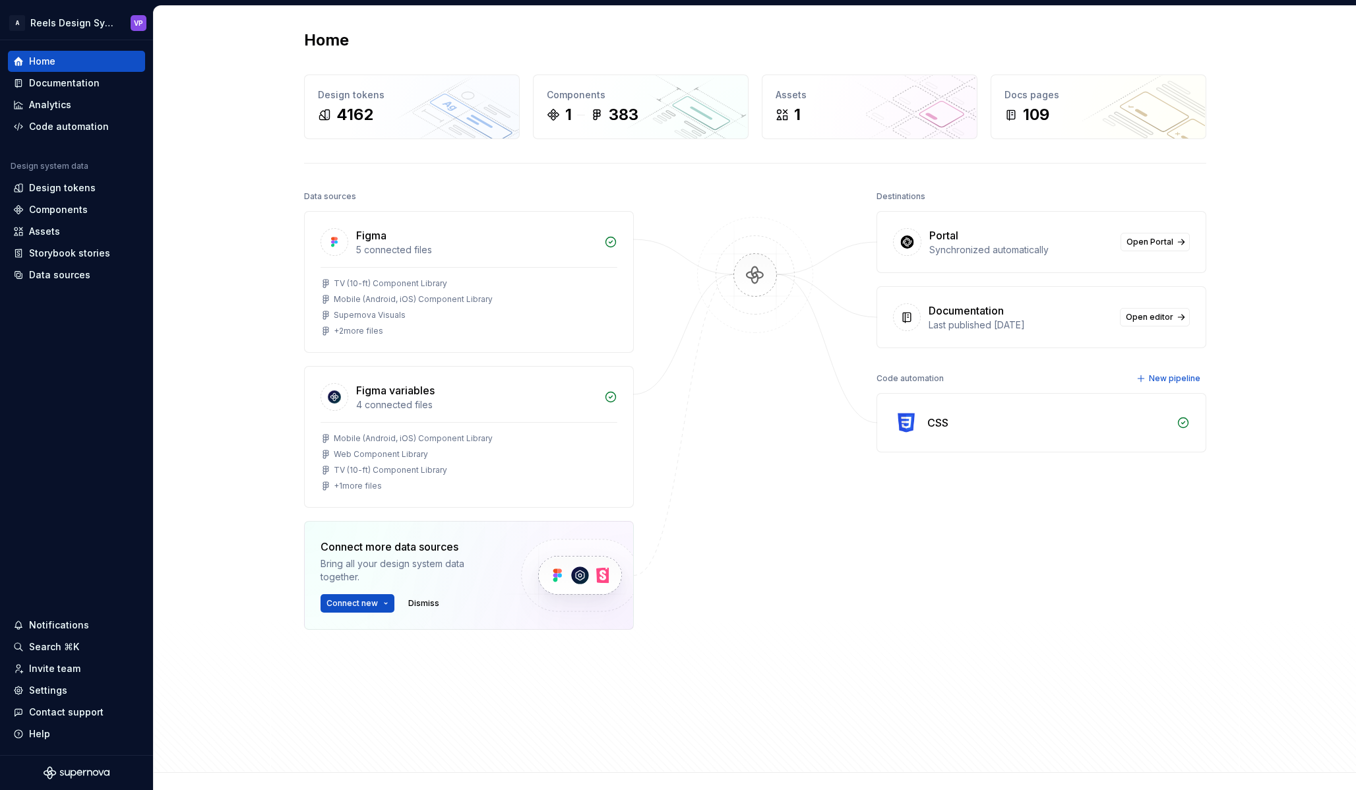
click at [929, 420] on div "CSS" at bounding box center [937, 423] width 21 height 16
click at [381, 600] on button "Connect new" at bounding box center [358, 603] width 74 height 18
click at [378, 602] on button "Connect new" at bounding box center [358, 603] width 74 height 18
click at [602, 577] on img at bounding box center [580, 575] width 162 height 107
click at [792, 577] on div at bounding box center [755, 441] width 132 height 508
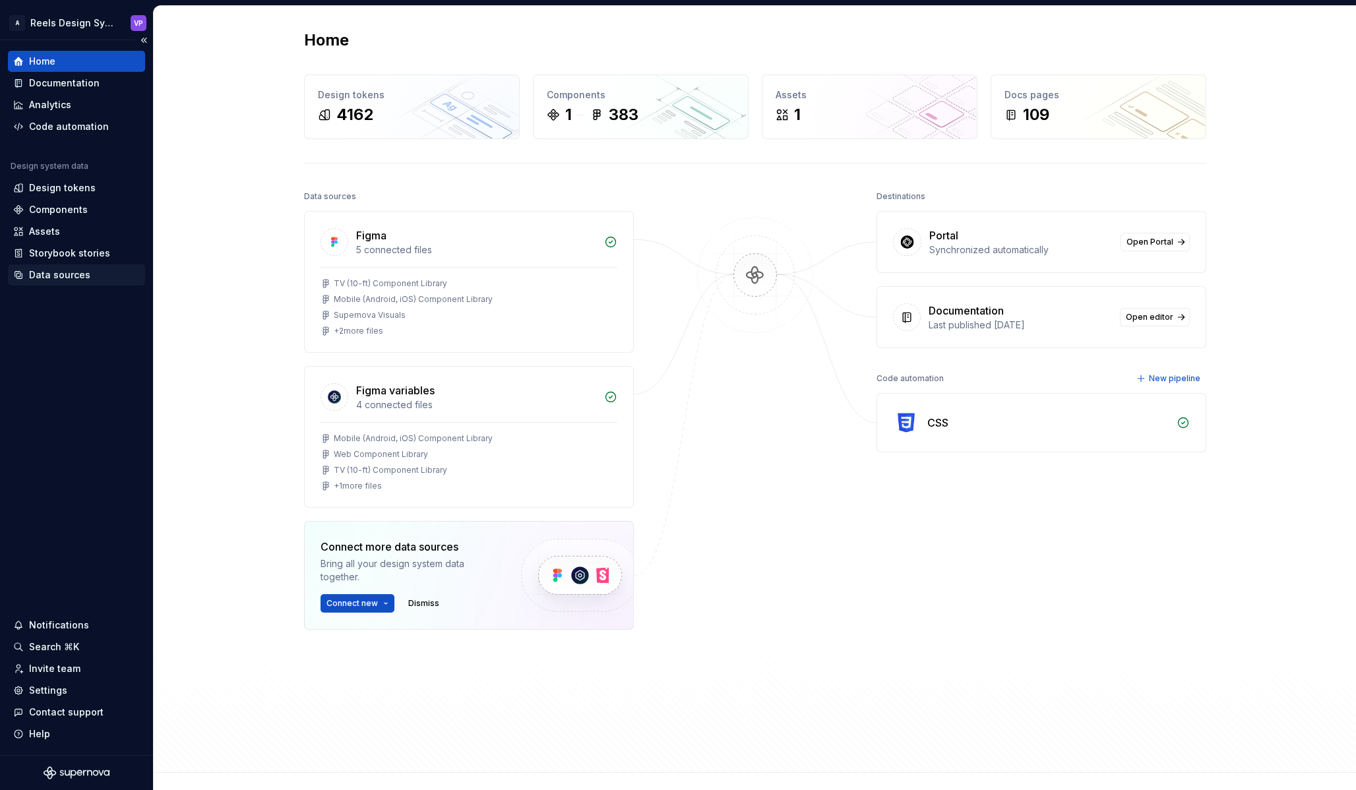
click at [79, 276] on div "Data sources" at bounding box center [59, 274] width 61 height 13
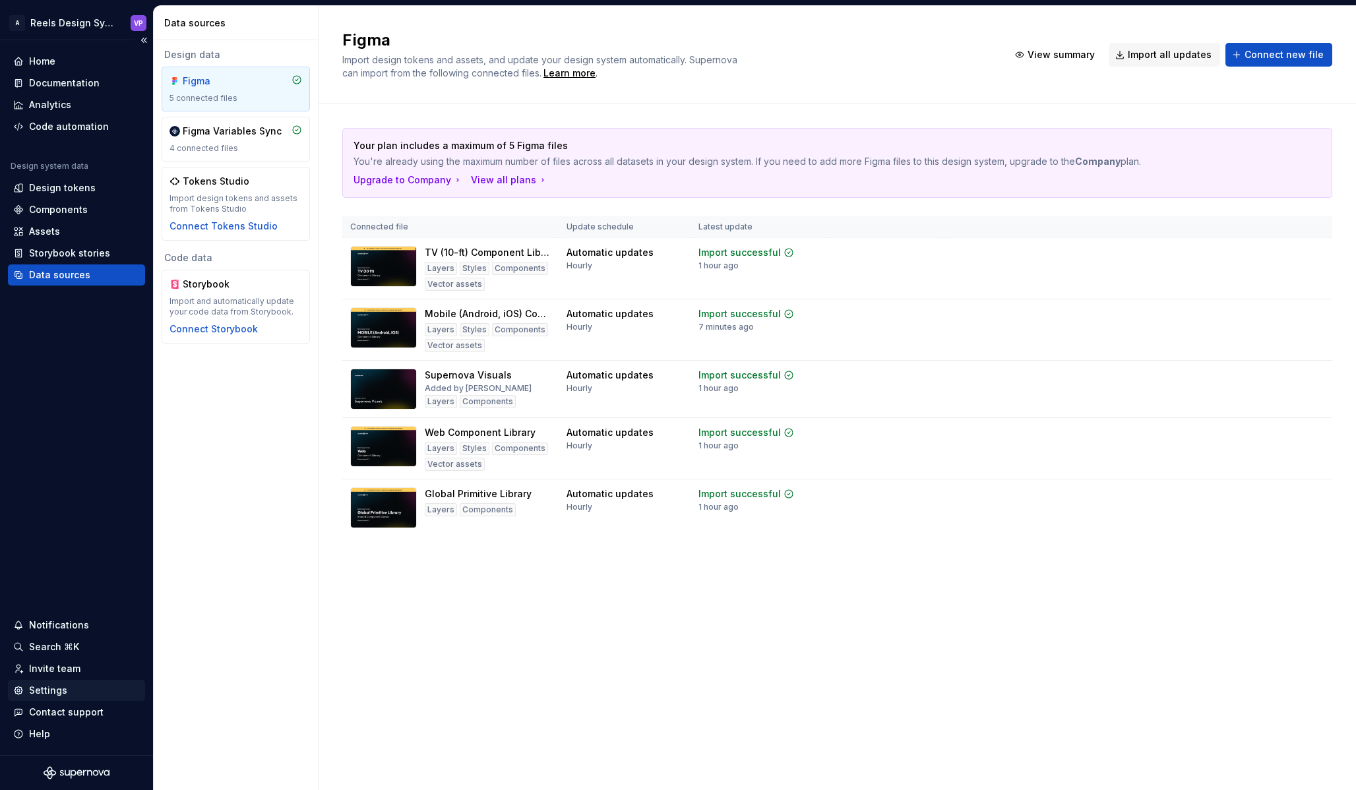
click at [89, 690] on div "Settings" at bounding box center [76, 690] width 127 height 13
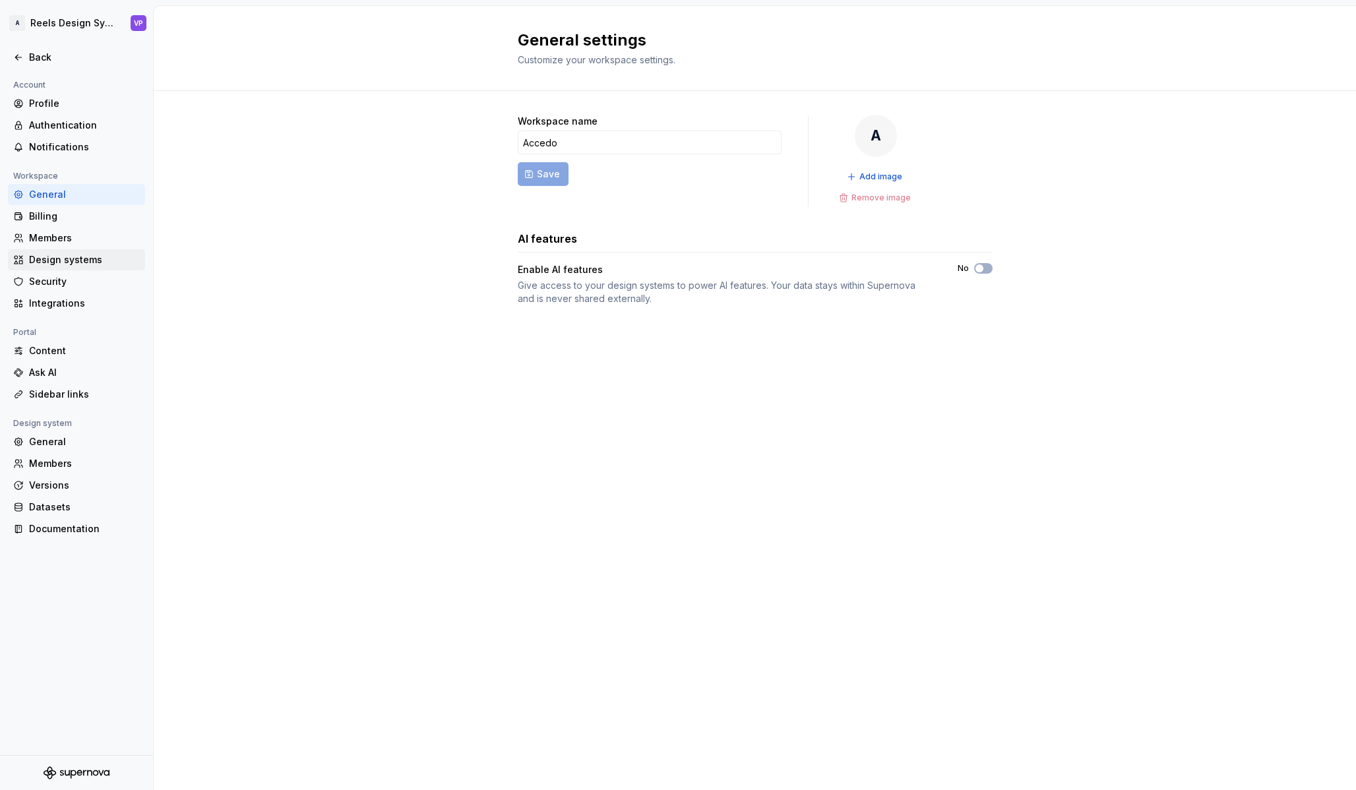
click at [70, 257] on div "Design systems" at bounding box center [84, 259] width 111 height 13
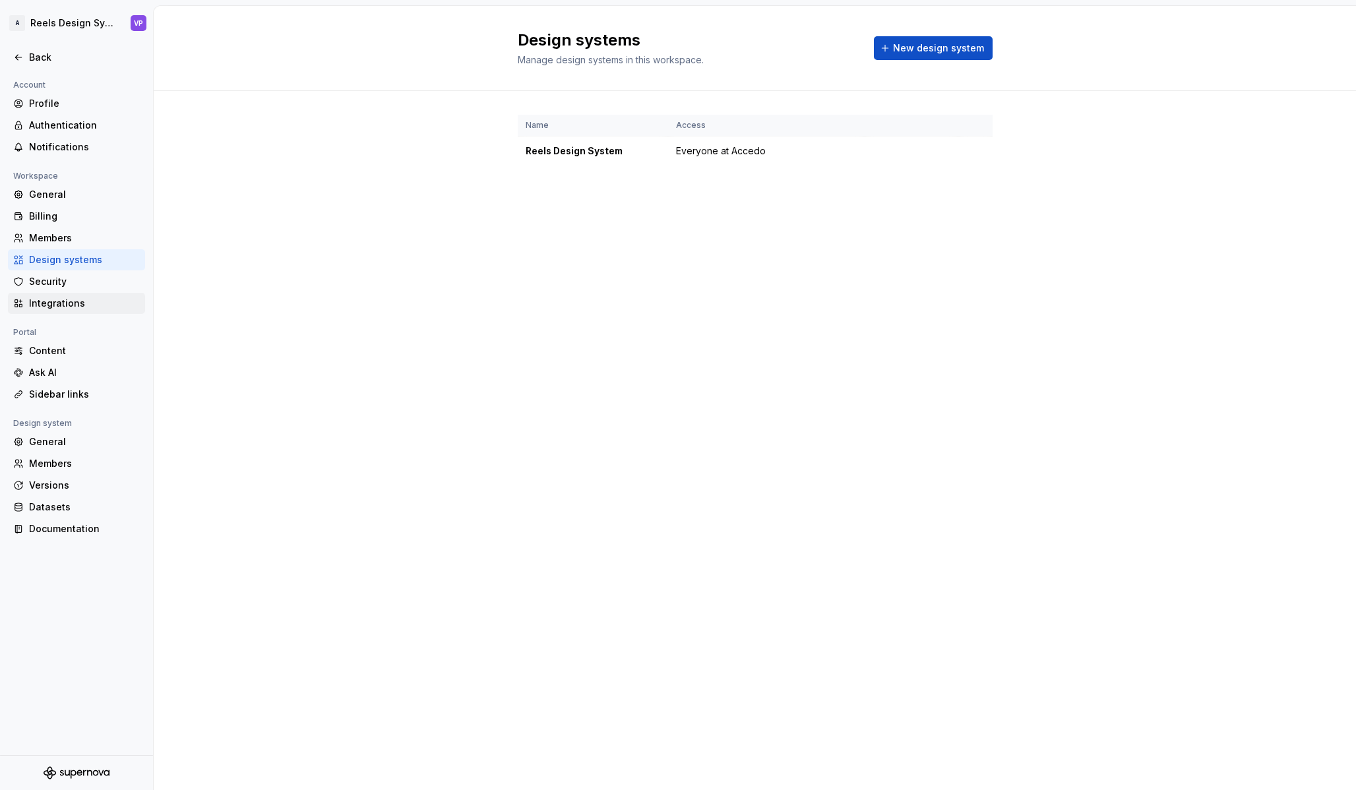
click at [95, 309] on div "Integrations" at bounding box center [84, 303] width 111 height 13
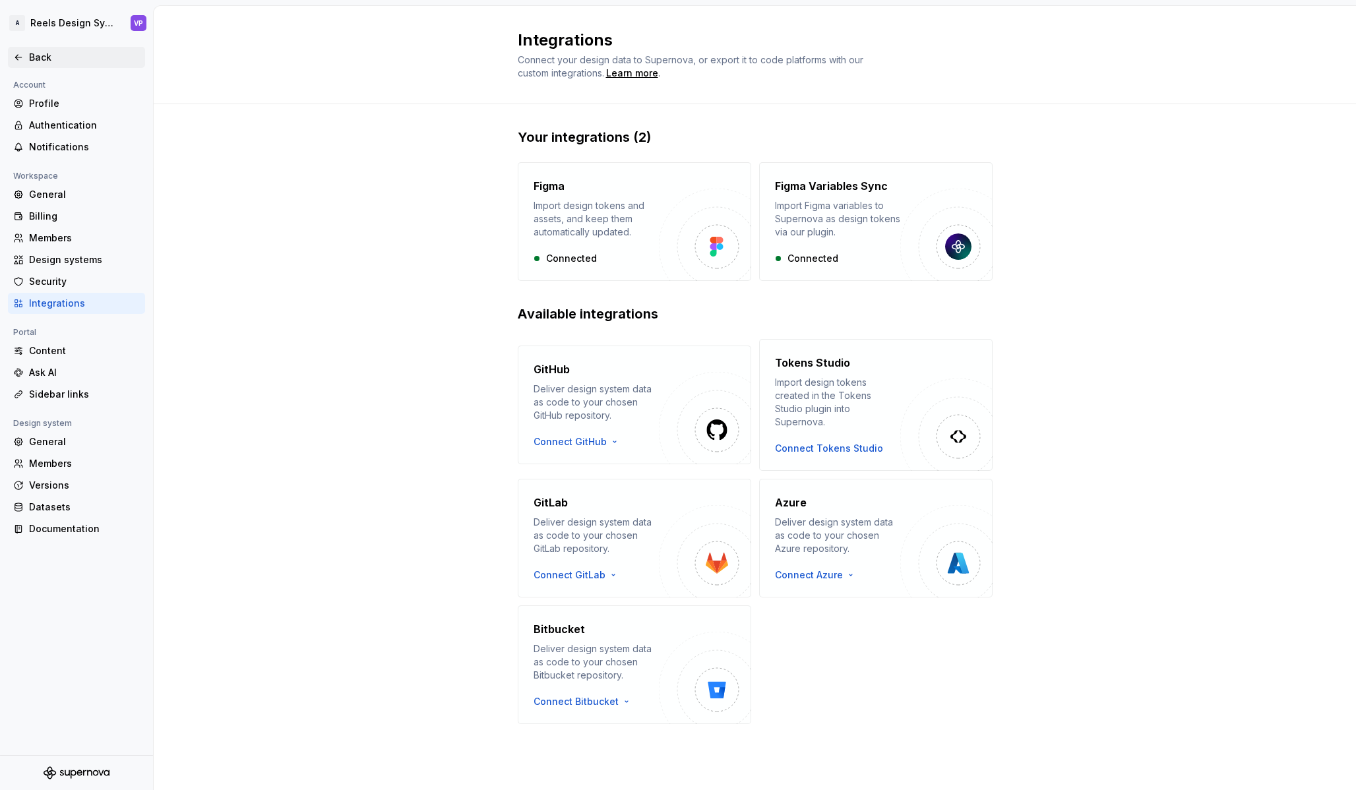
click at [36, 60] on div "Back" at bounding box center [84, 57] width 111 height 13
